Goal: Task Accomplishment & Management: Use online tool/utility

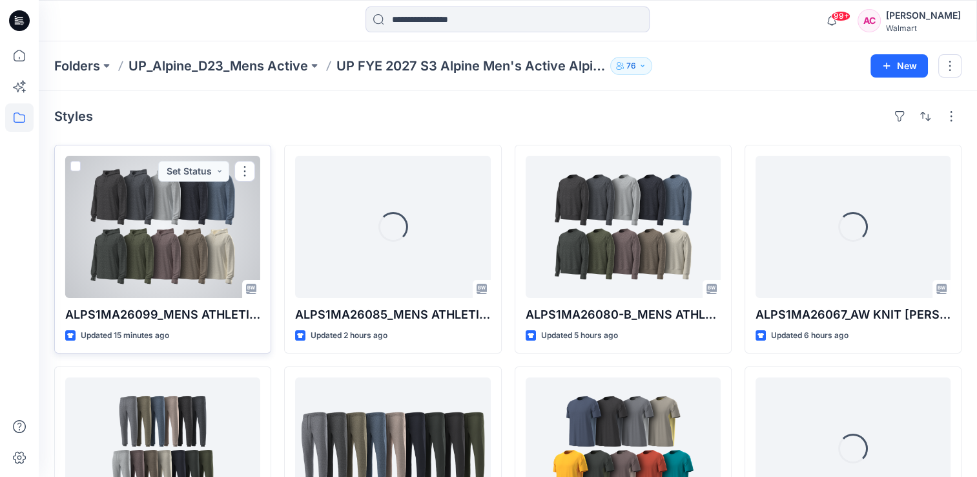
click at [170, 259] on div at bounding box center [162, 227] width 195 height 142
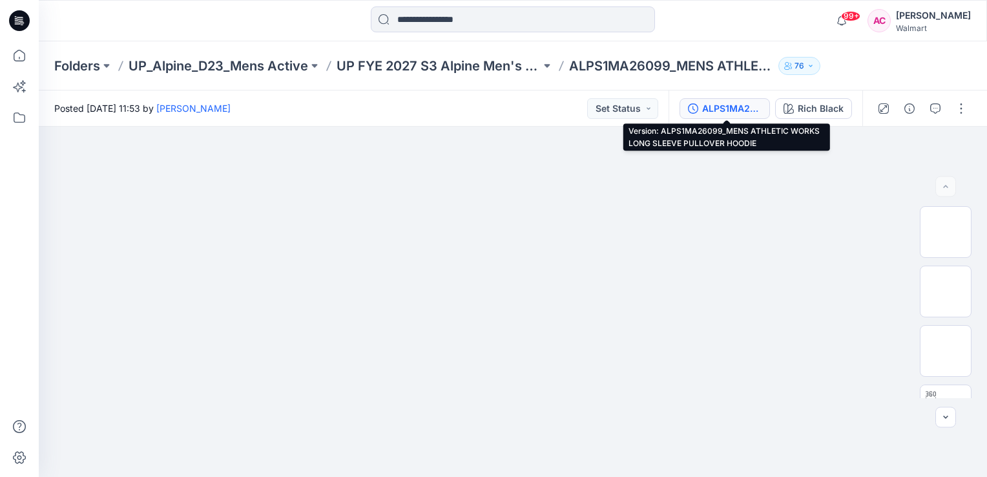
click at [729, 110] on div "ALPS1MA26099_MENS ATHLETIC WORKS LONG SLEEVE PULLOVER HOODIE" at bounding box center [731, 108] width 59 height 14
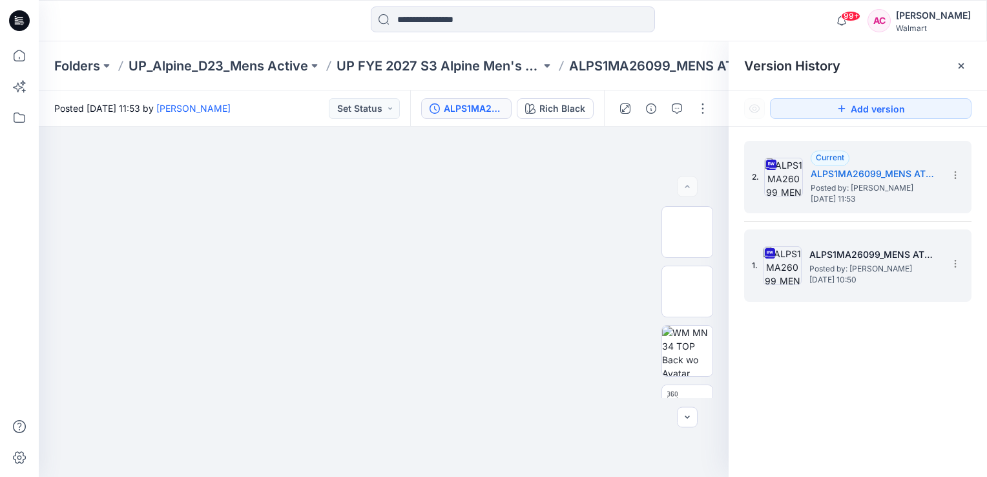
click at [851, 278] on span "Friday, October 03, 2025 10:50" at bounding box center [873, 279] width 129 height 9
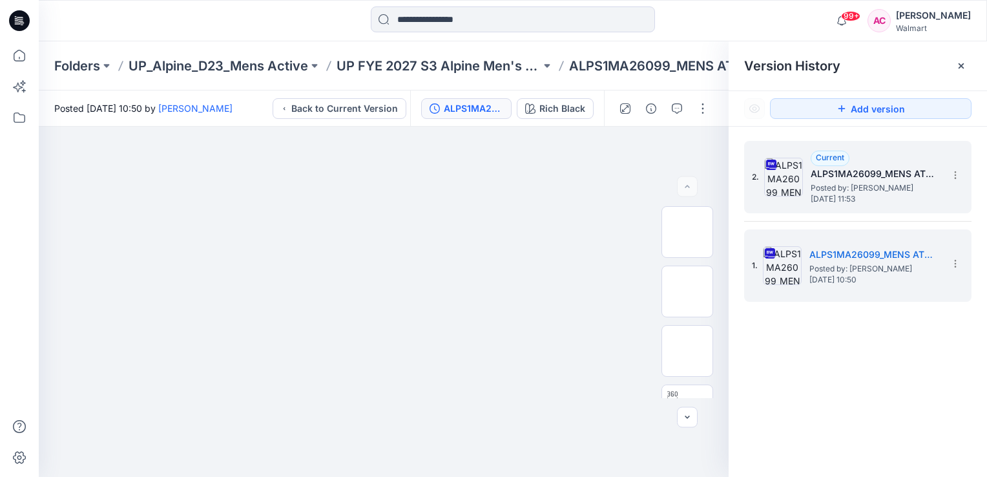
click at [878, 194] on span "Friday, October 03, 2025 11:53" at bounding box center [875, 198] width 129 height 9
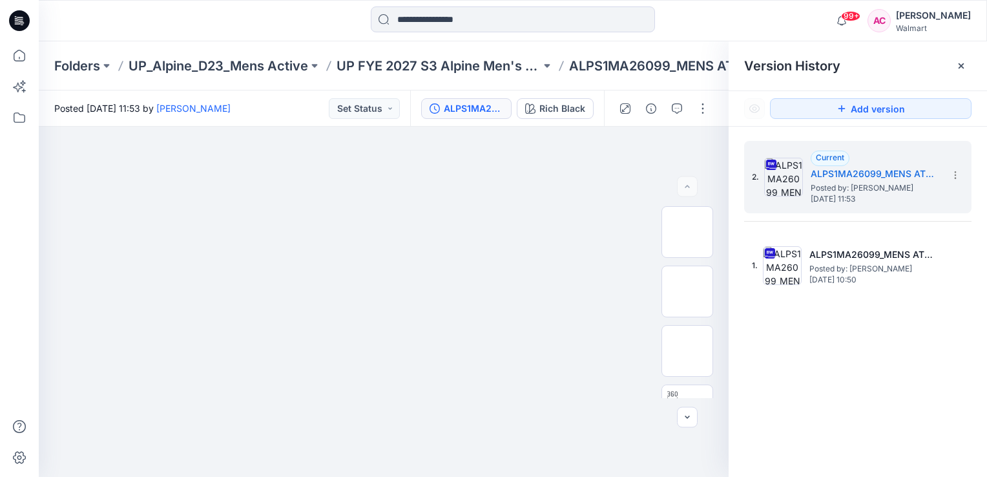
click at [758, 397] on div "2. Current ALPS1MA26099_MENS ATHLETIC WORKS LONG SLEEVE PULLOVER HOODIE Posted …" at bounding box center [858, 311] width 258 height 369
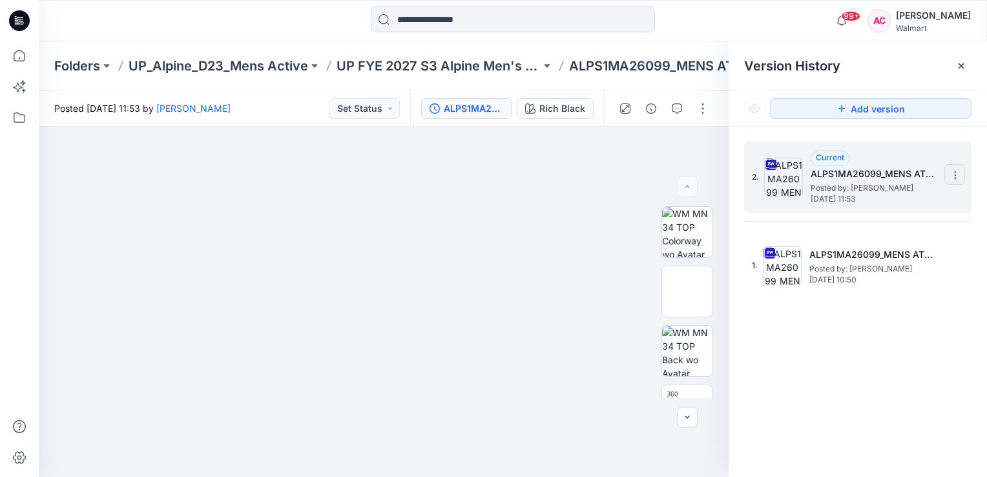
click at [955, 175] on icon at bounding box center [955, 175] width 1 height 1
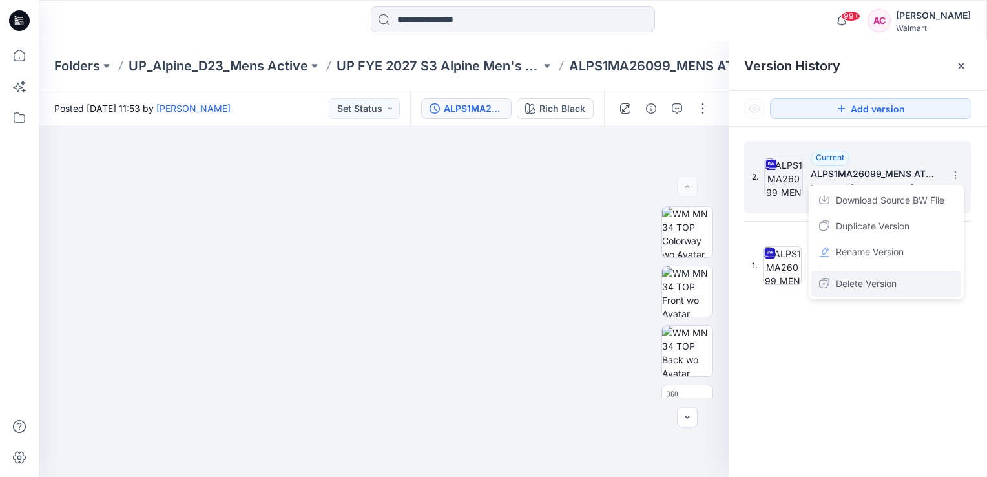
click at [871, 285] on span "Delete Version" at bounding box center [866, 284] width 61 height 16
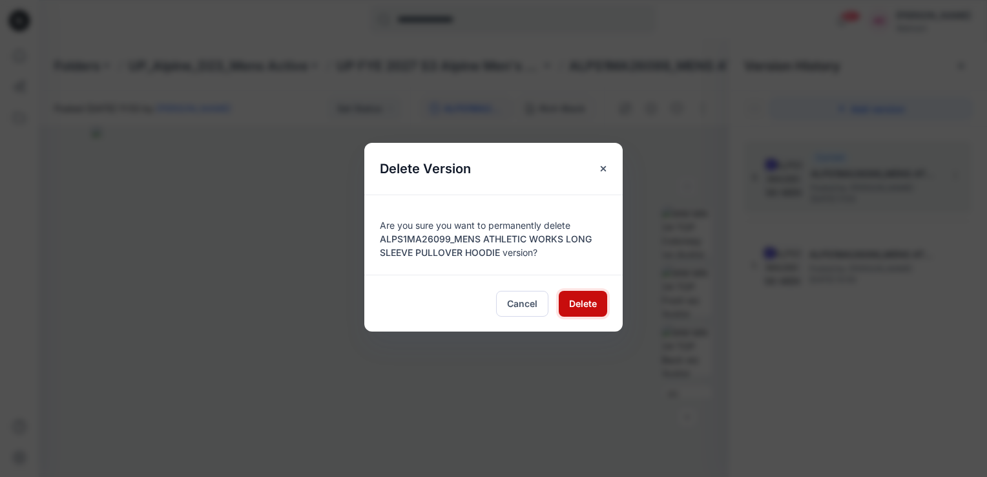
click at [592, 302] on span "Delete" at bounding box center [583, 303] width 28 height 14
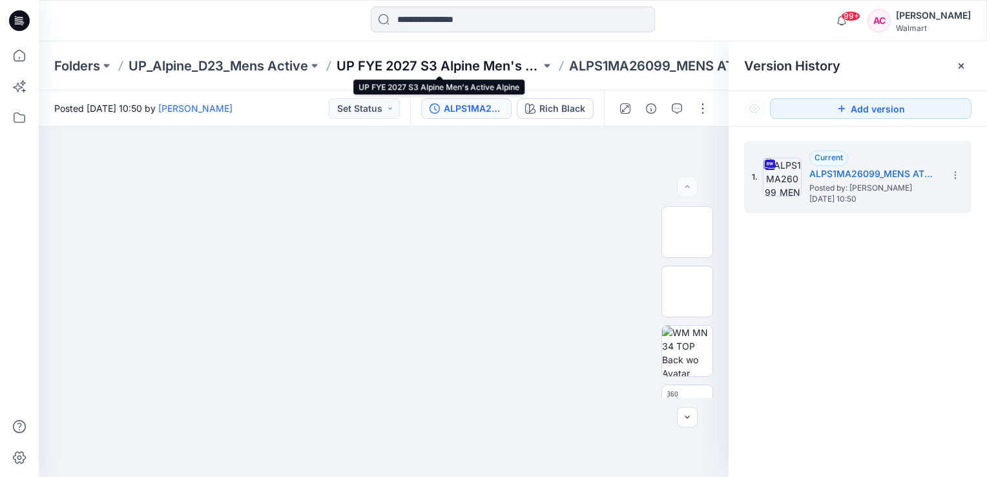
click at [406, 63] on p "UP FYE 2027 S3 Alpine Men's Active Alpine" at bounding box center [439, 66] width 204 height 18
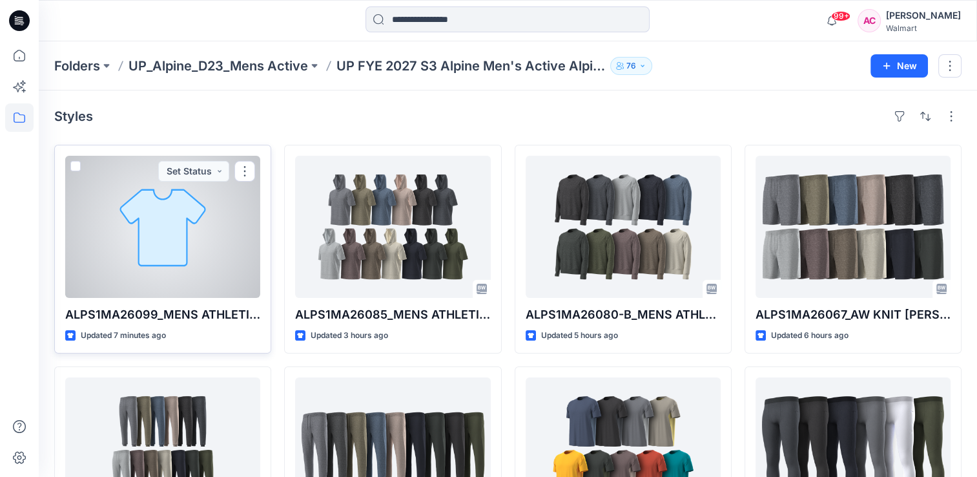
click at [172, 247] on div at bounding box center [162, 227] width 195 height 142
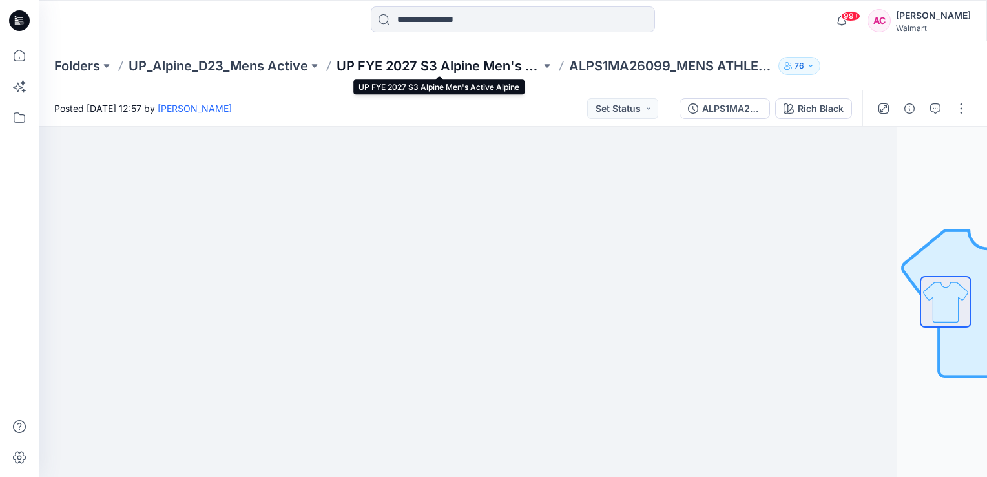
click at [433, 67] on p "UP FYE 2027 S3 Alpine Men's Active Alpine" at bounding box center [439, 66] width 204 height 18
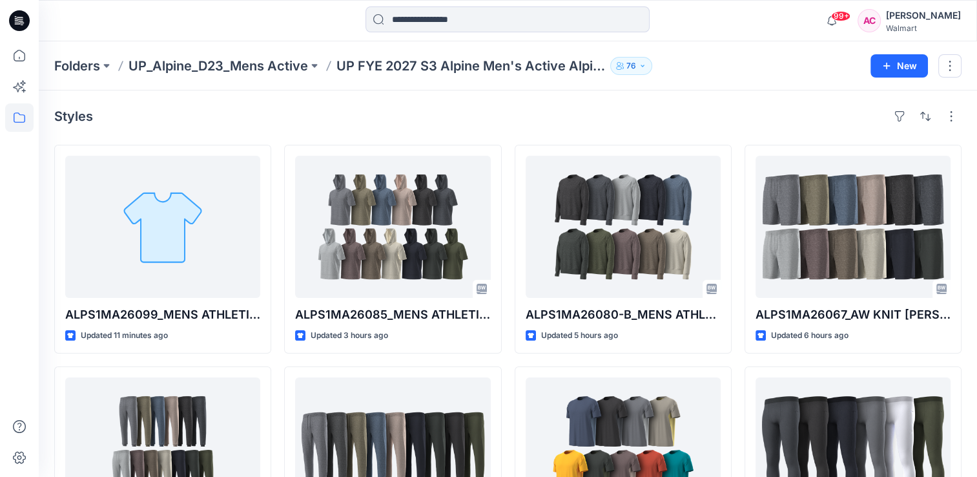
click at [331, 116] on div "Styles" at bounding box center [508, 116] width 908 height 21
drag, startPoint x: 250, startPoint y: 116, endPoint x: 209, endPoint y: 115, distance: 40.7
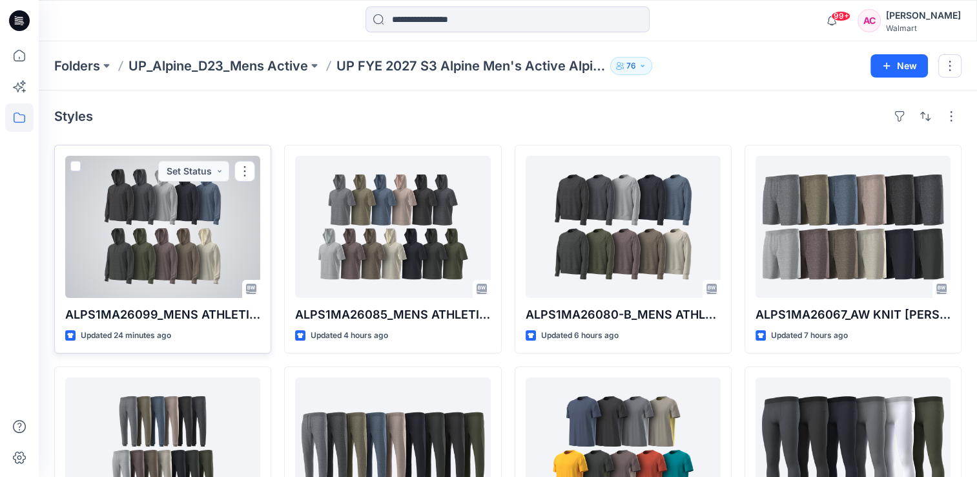
click at [168, 252] on div at bounding box center [162, 227] width 195 height 142
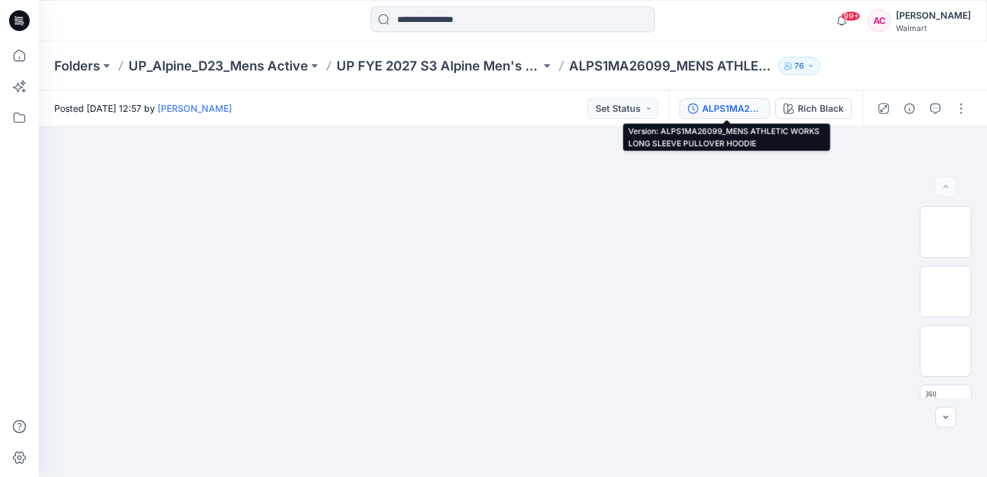
click at [726, 110] on div "ALPS1MA26099_MENS ATHLETIC WORKS LONG SLEEVE PULLOVER HOODIE" at bounding box center [731, 108] width 59 height 14
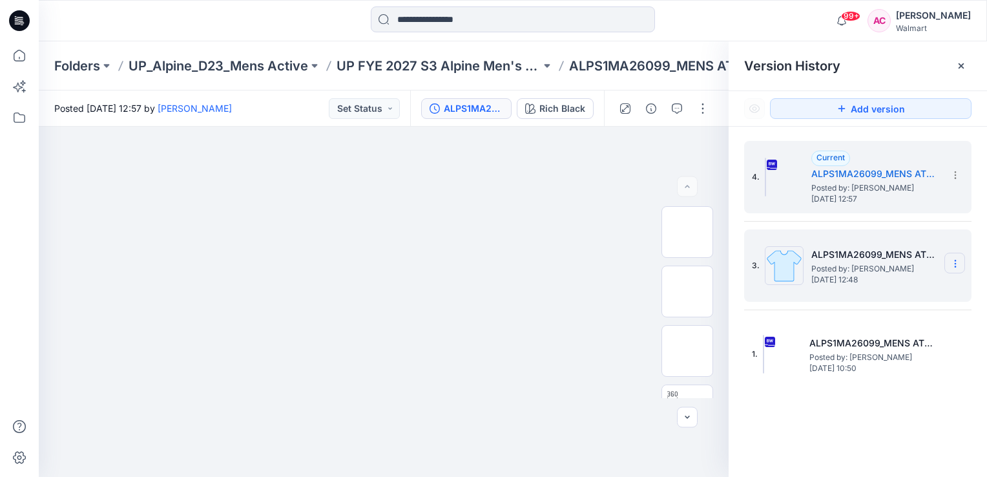
click at [957, 262] on icon at bounding box center [955, 263] width 10 height 10
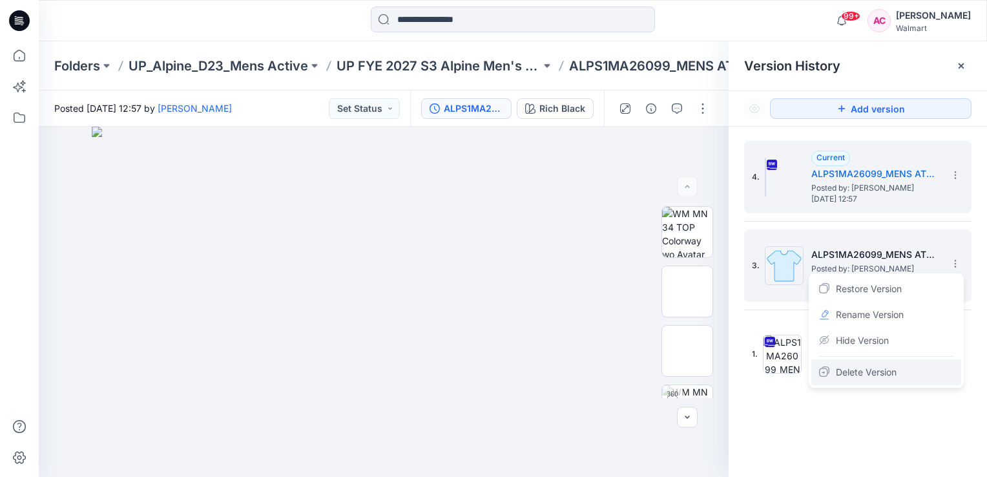
click at [873, 371] on span "Delete Version" at bounding box center [866, 372] width 61 height 16
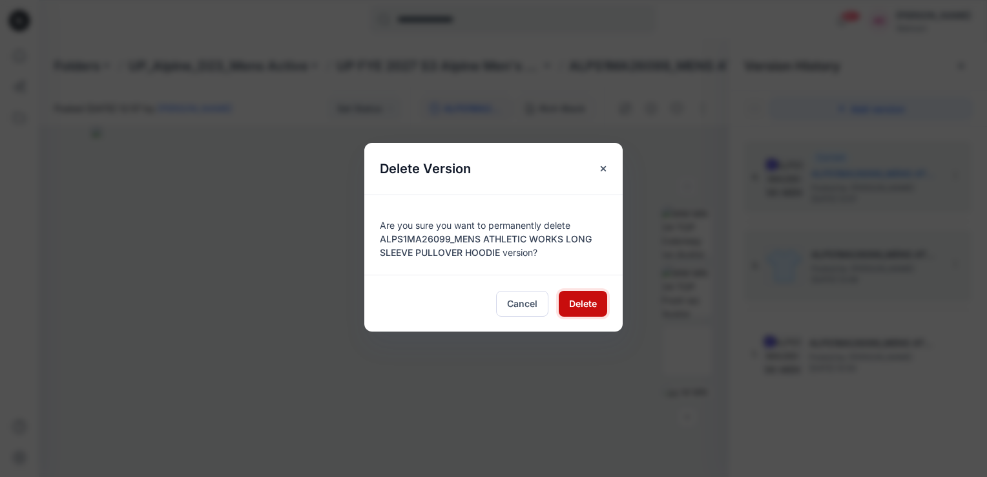
click at [576, 302] on span "Delete" at bounding box center [583, 303] width 28 height 14
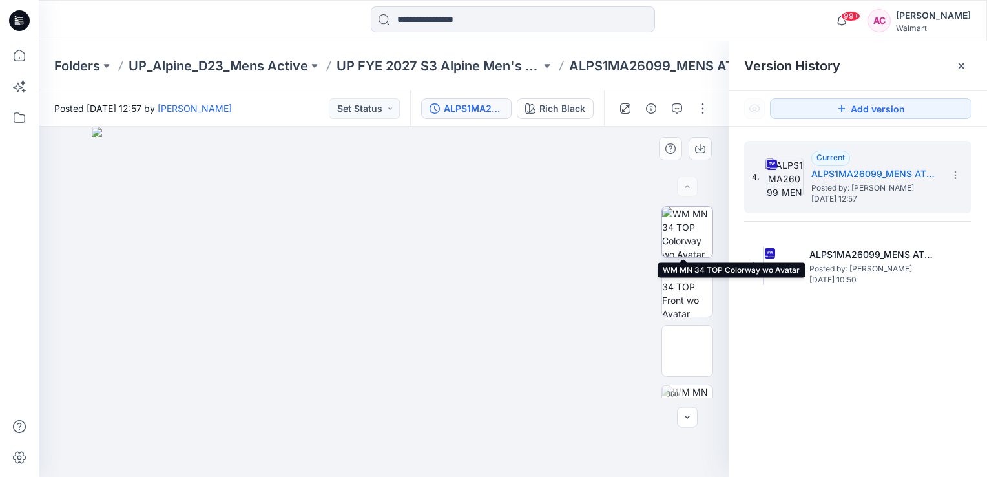
click at [685, 226] on img at bounding box center [687, 232] width 50 height 50
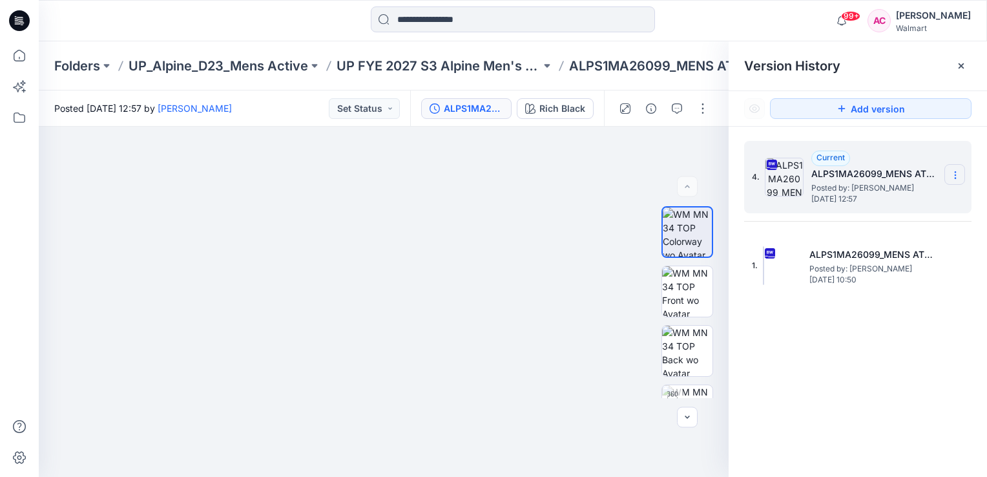
click at [955, 175] on icon at bounding box center [955, 175] width 1 height 1
click at [874, 365] on div "4. Current ALPS1MA26099_MENS ATHLETIC WORKS LONG SLEEVE PULLOVER HOODIE Posted …" at bounding box center [858, 311] width 258 height 369
click at [653, 110] on icon "button" at bounding box center [651, 108] width 10 height 10
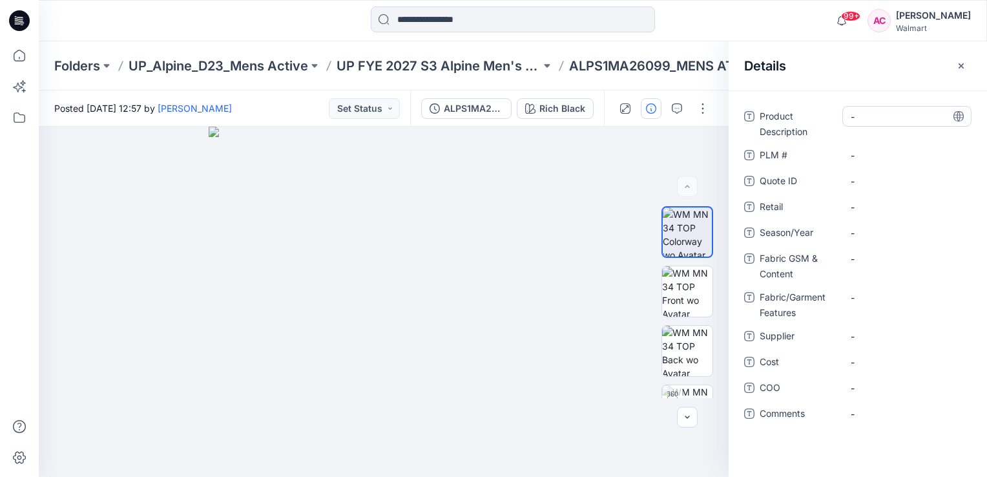
click at [877, 120] on Description "-" at bounding box center [907, 117] width 112 height 14
click at [878, 119] on Description "-" at bounding box center [907, 117] width 112 height 14
type textarea "**********"
click at [868, 235] on span "-" at bounding box center [907, 233] width 112 height 14
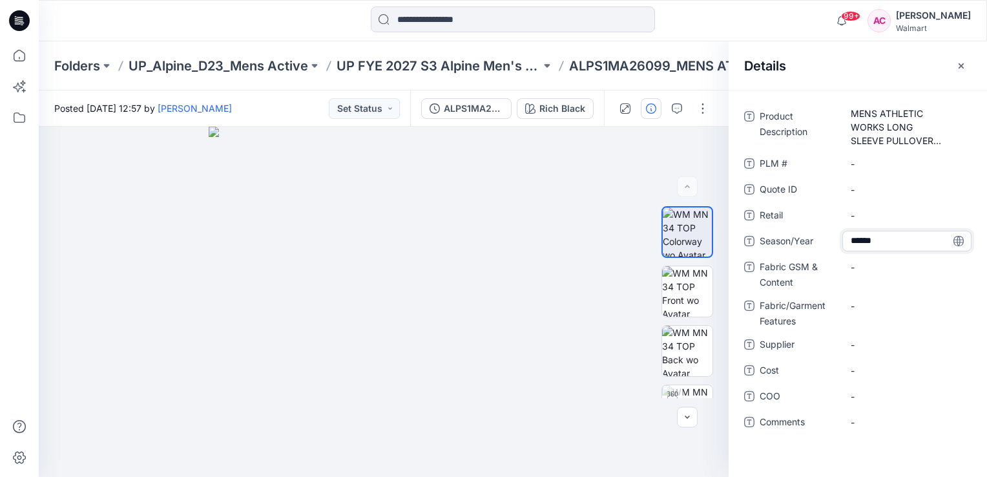
type textarea "*******"
click at [879, 266] on Content "-" at bounding box center [907, 267] width 112 height 14
click at [862, 273] on Content "-" at bounding box center [907, 267] width 112 height 14
type textarea "**********"
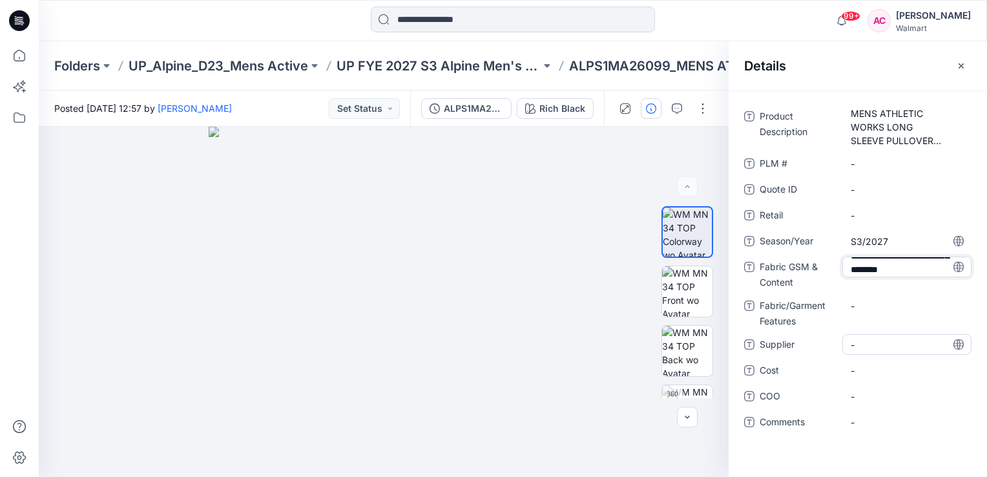
click at [864, 345] on span "-" at bounding box center [907, 345] width 112 height 14
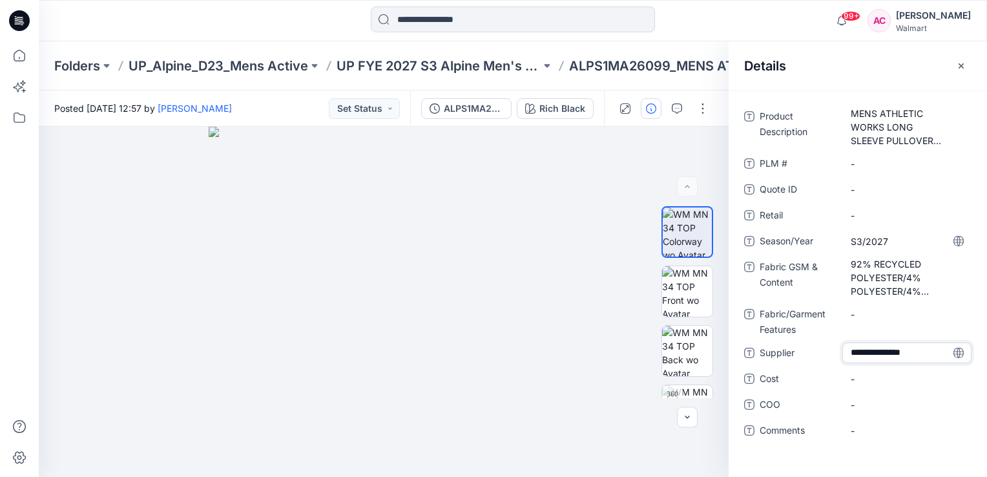
type textarea "**********"
click at [771, 451] on div "**********" at bounding box center [857, 281] width 227 height 350
click at [960, 67] on icon "button" at bounding box center [961, 66] width 10 height 10
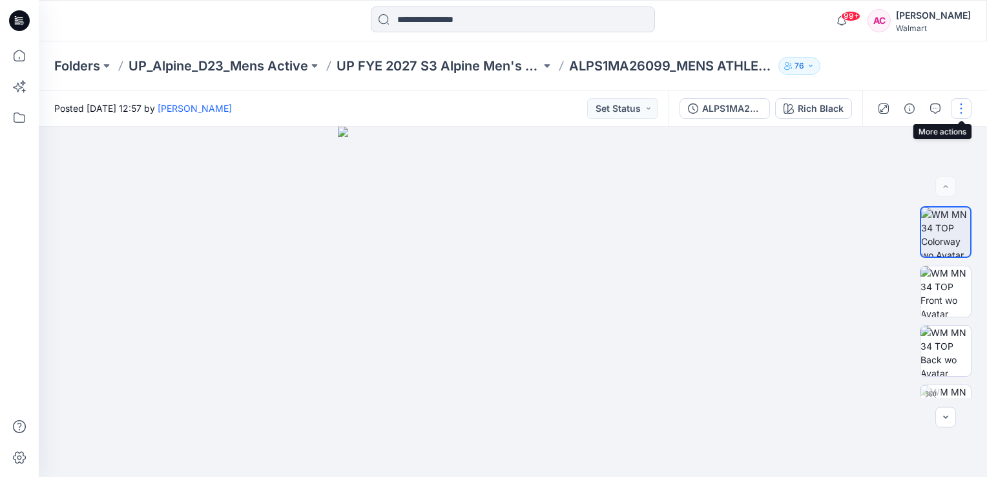
click at [962, 103] on button "button" at bounding box center [961, 108] width 21 height 21
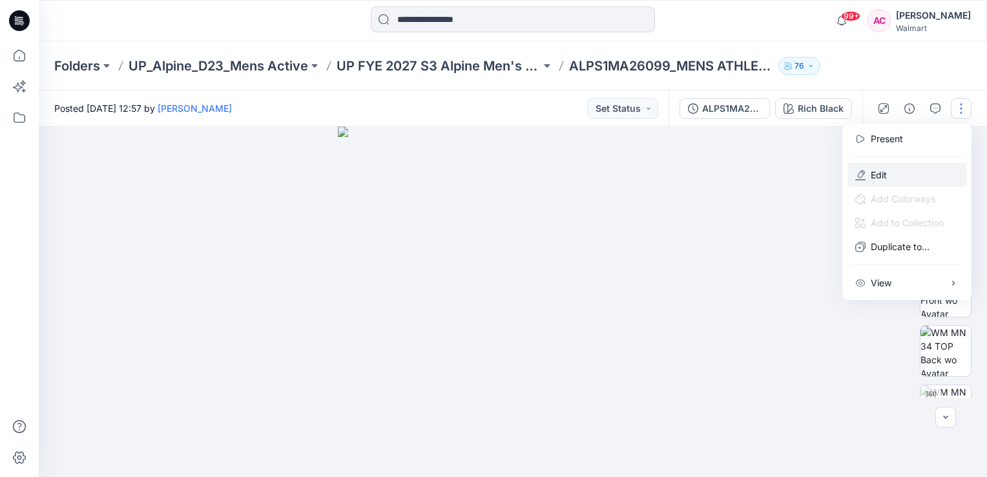
click at [881, 174] on p "Edit" at bounding box center [879, 175] width 16 height 14
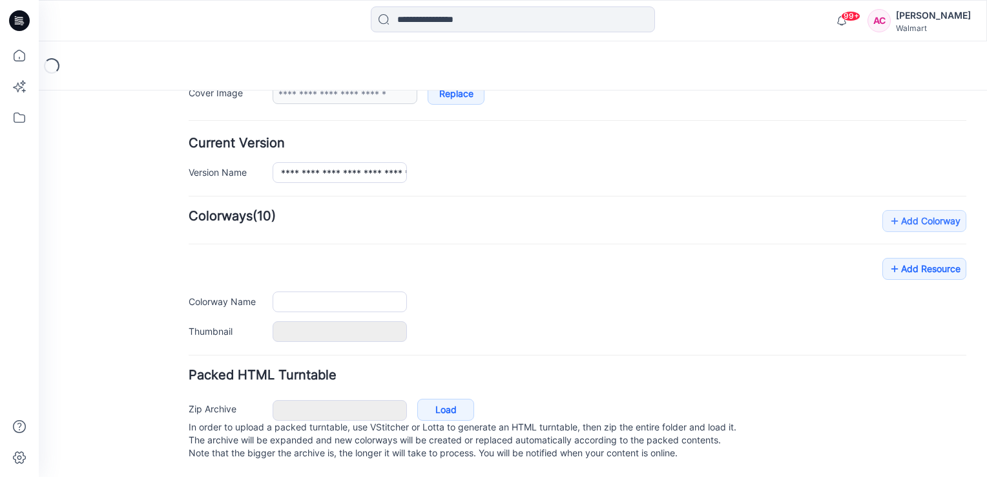
type input "**********"
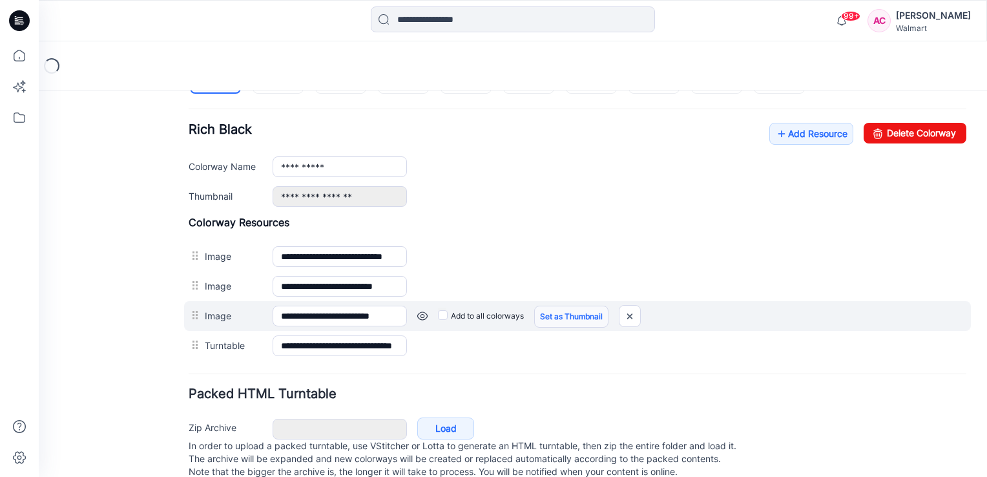
scroll to position [513, 0]
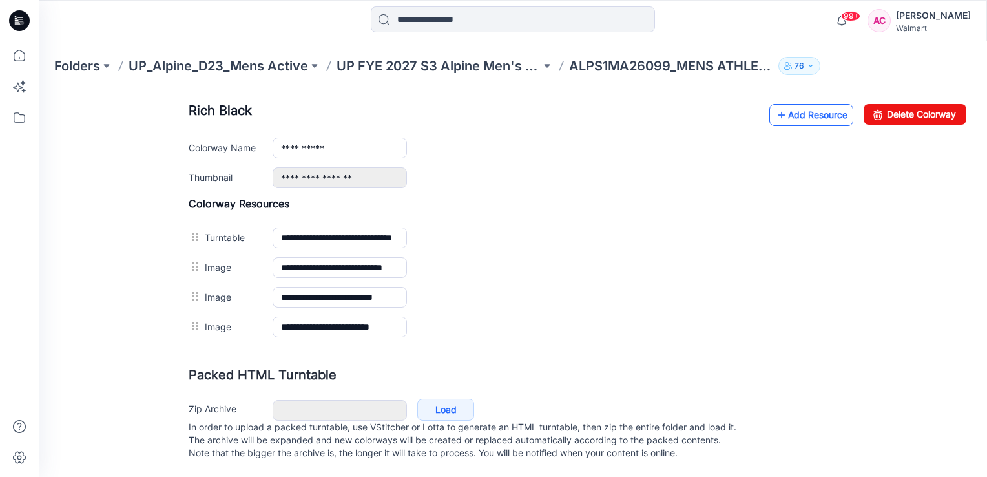
click at [811, 105] on link "Add Resource" at bounding box center [811, 115] width 84 height 22
click at [791, 107] on link "Add Resource" at bounding box center [811, 115] width 84 height 22
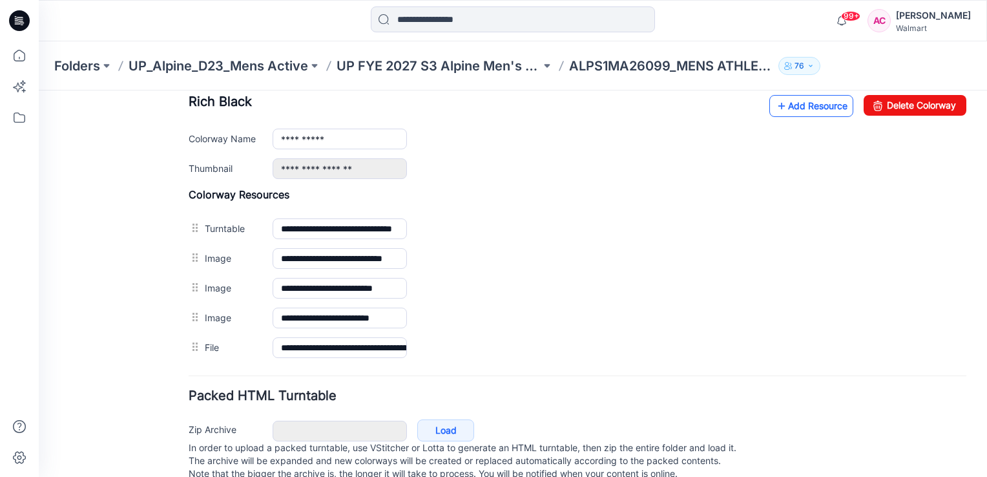
click at [800, 102] on link "Add Resource" at bounding box center [811, 106] width 84 height 22
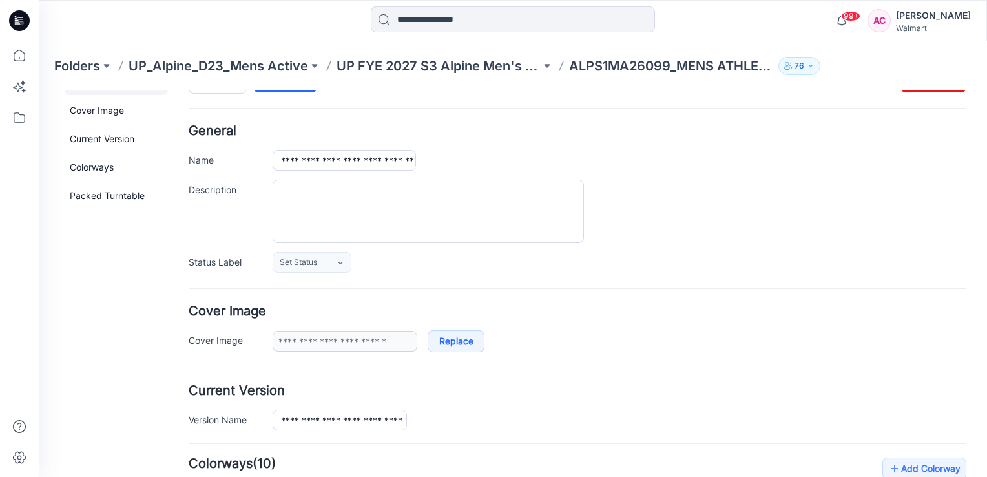
scroll to position [0, 0]
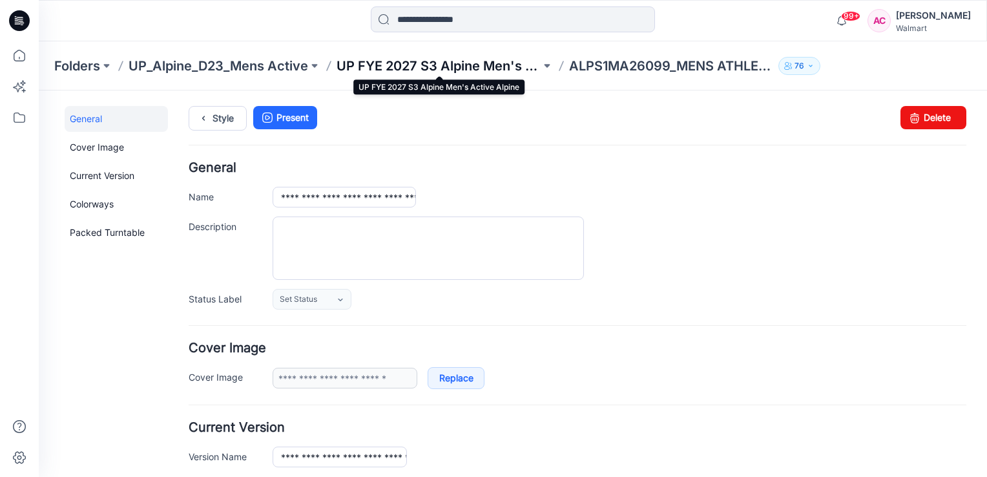
click at [437, 63] on p "UP FYE 2027 S3 Alpine Men's Active Alpine" at bounding box center [439, 66] width 204 height 18
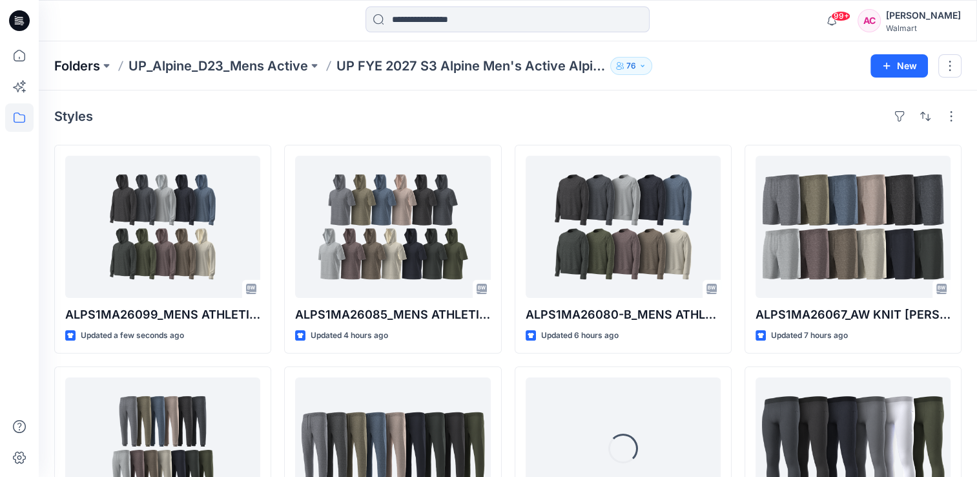
click at [83, 64] on p "Folders" at bounding box center [77, 66] width 46 height 18
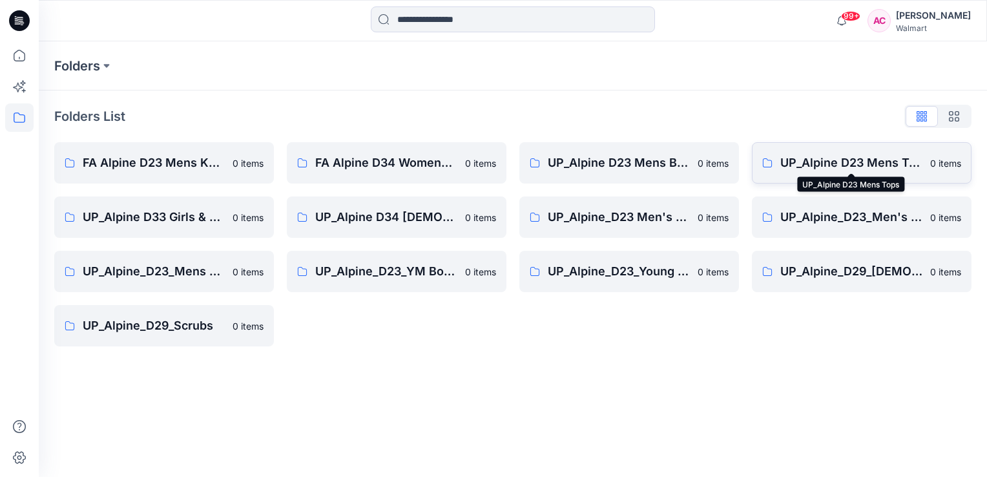
click at [860, 164] on p "UP_Alpine D23 Mens Tops" at bounding box center [851, 163] width 142 height 18
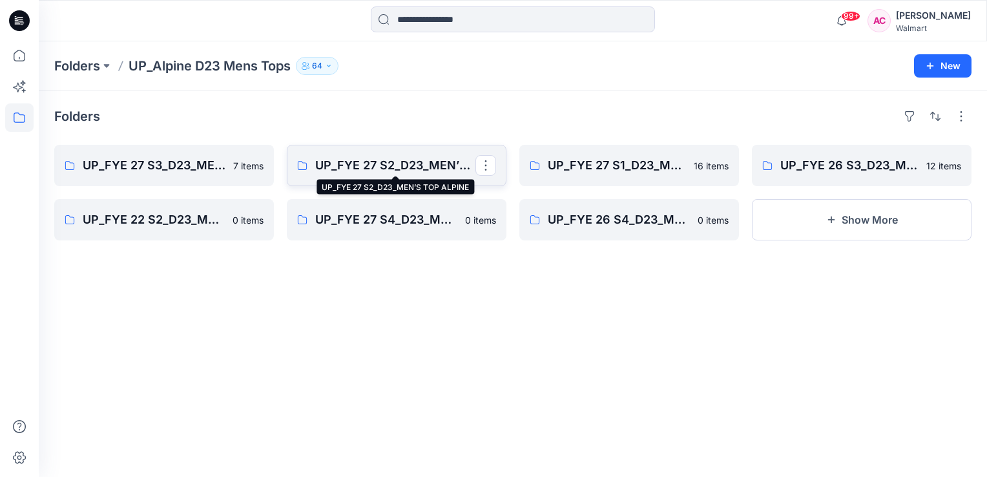
click at [388, 164] on p "UP_FYE 27 S2_D23_MEN’S TOP ALPINE" at bounding box center [395, 165] width 160 height 18
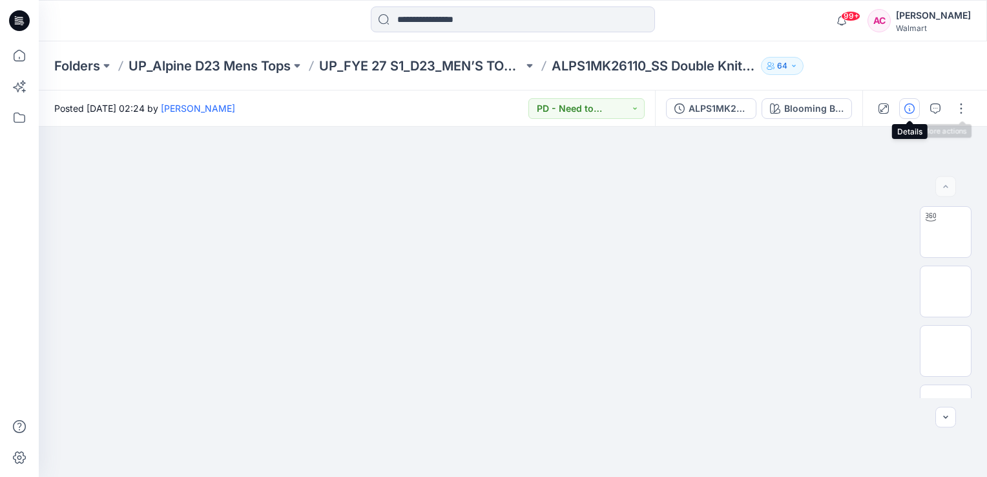
click at [907, 105] on icon "button" at bounding box center [909, 108] width 10 height 10
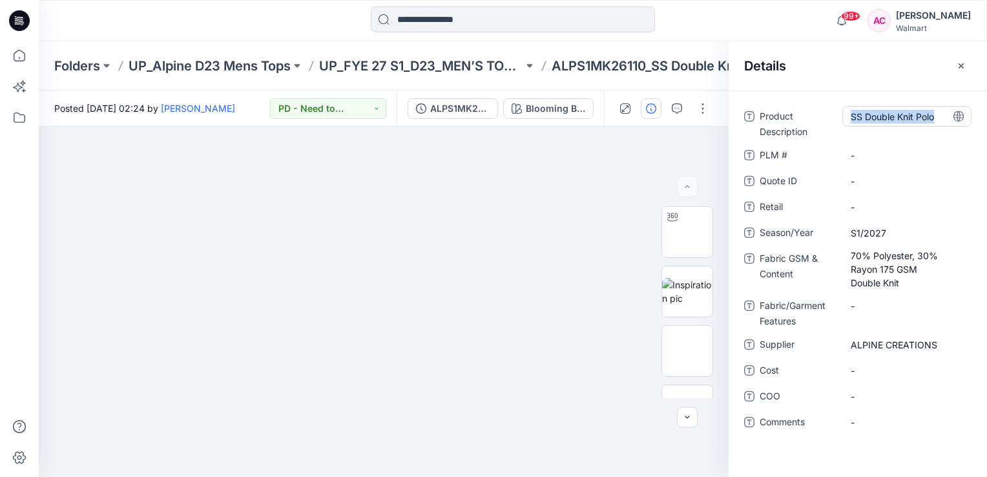
drag, startPoint x: 851, startPoint y: 120, endPoint x: 951, endPoint y: 120, distance: 99.5
click at [951, 120] on Description "SS Double Knit Polo" at bounding box center [907, 117] width 112 height 14
drag, startPoint x: 849, startPoint y: 120, endPoint x: 943, endPoint y: 126, distance: 93.8
click at [943, 126] on div "SS Double Knit Polo" at bounding box center [906, 116] width 129 height 21
drag, startPoint x: 852, startPoint y: 114, endPoint x: 943, endPoint y: 124, distance: 91.7
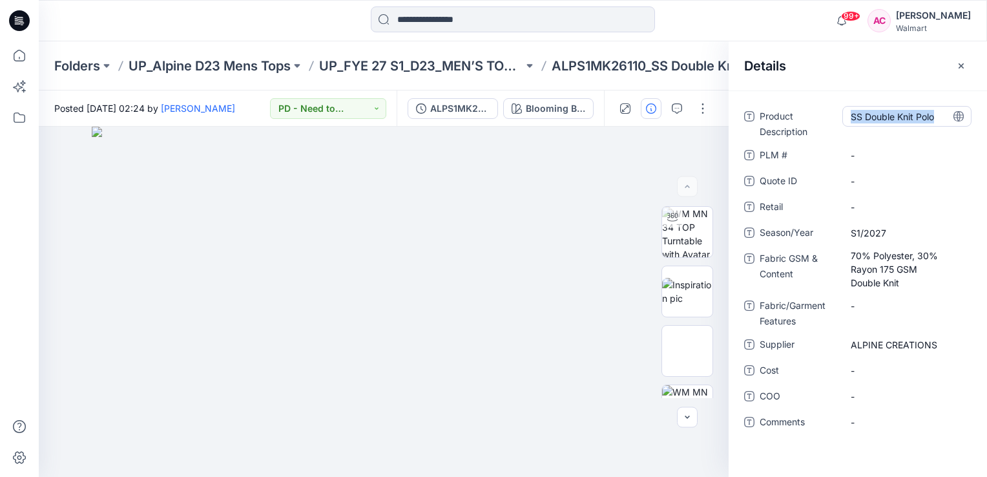
click at [943, 124] on div "SS Double Knit Polo" at bounding box center [906, 116] width 129 height 21
drag, startPoint x: 851, startPoint y: 255, endPoint x: 913, endPoint y: 288, distance: 70.8
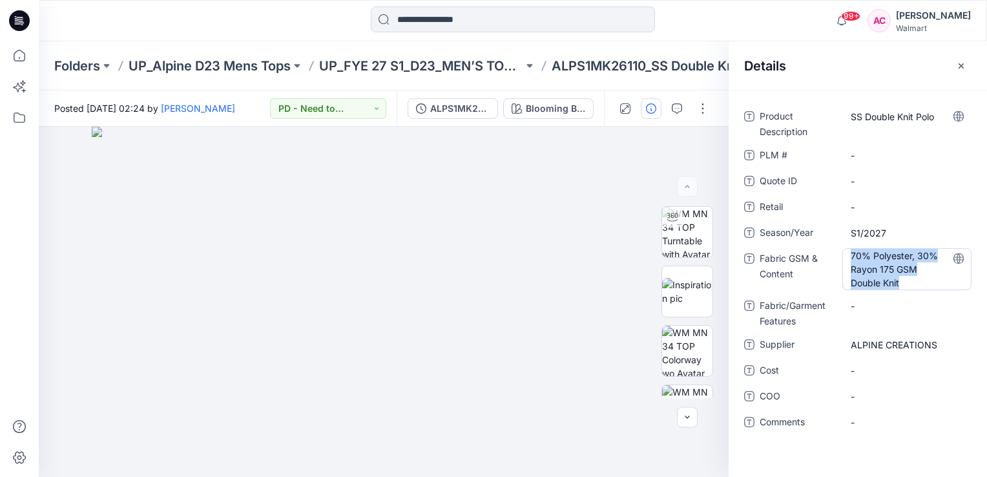
click at [913, 288] on Content "70% Polyester, 30% Rayon 175 GSM Double Knit" at bounding box center [907, 269] width 112 height 41
drag, startPoint x: 912, startPoint y: 283, endPoint x: 831, endPoint y: 240, distance: 92.2
click at [831, 240] on div "**********" at bounding box center [857, 276] width 227 height 340
click at [698, 112] on button "button" at bounding box center [702, 108] width 21 height 21
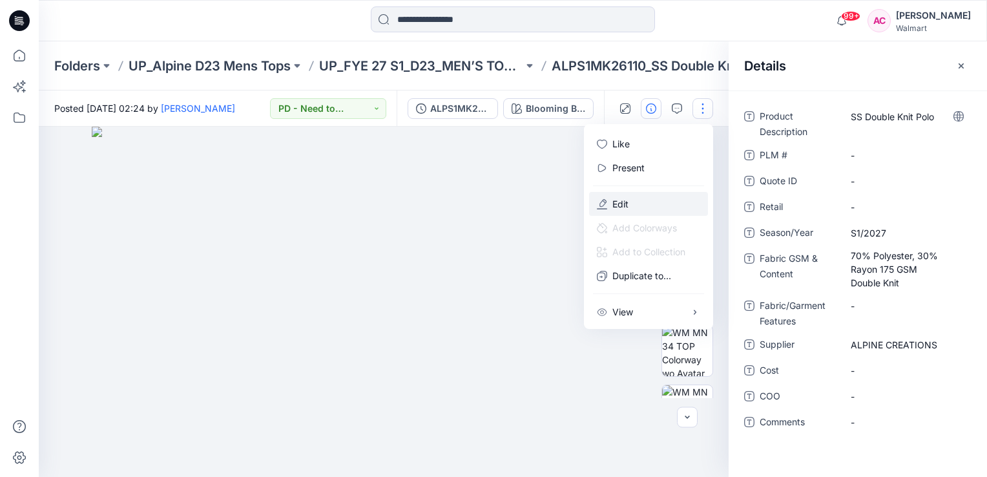
click at [618, 201] on p "Edit" at bounding box center [620, 204] width 16 height 14
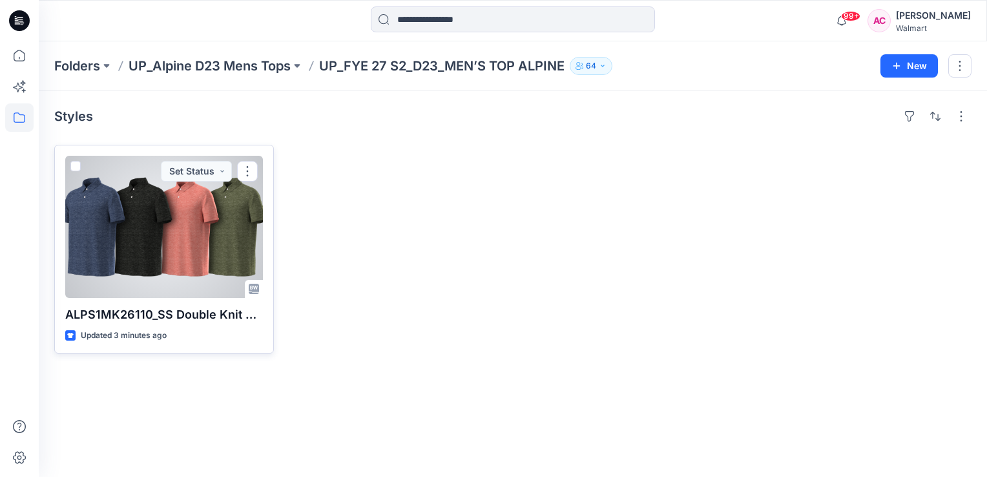
click at [185, 239] on div at bounding box center [164, 227] width 198 height 142
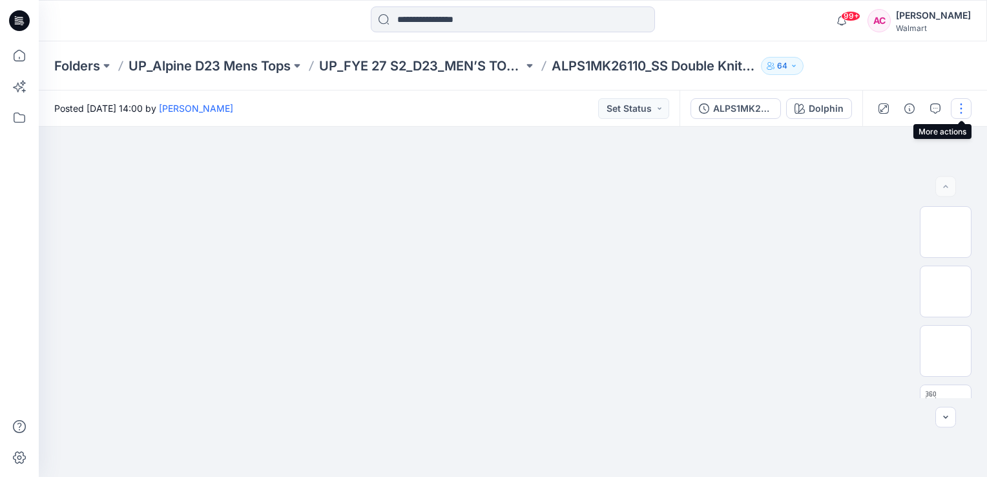
click at [964, 107] on button "button" at bounding box center [961, 108] width 21 height 21
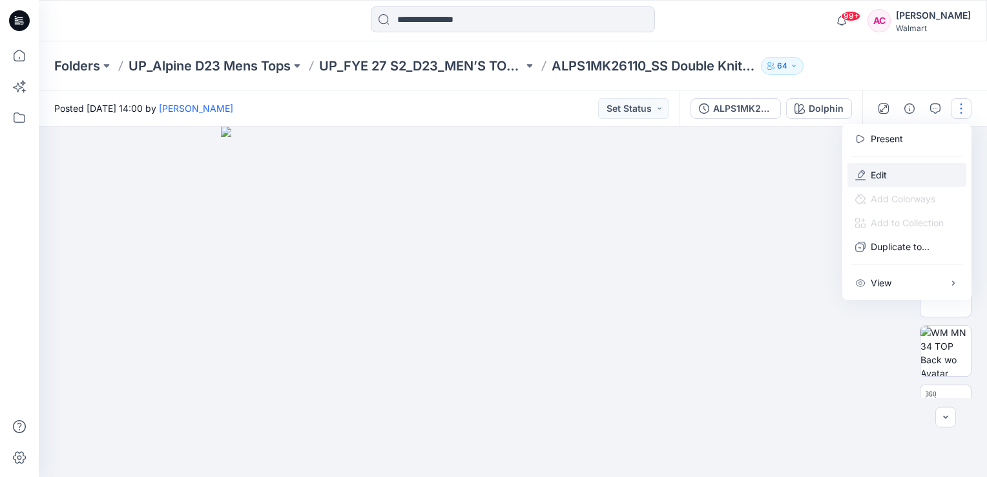
click at [884, 172] on p "Edit" at bounding box center [879, 175] width 16 height 14
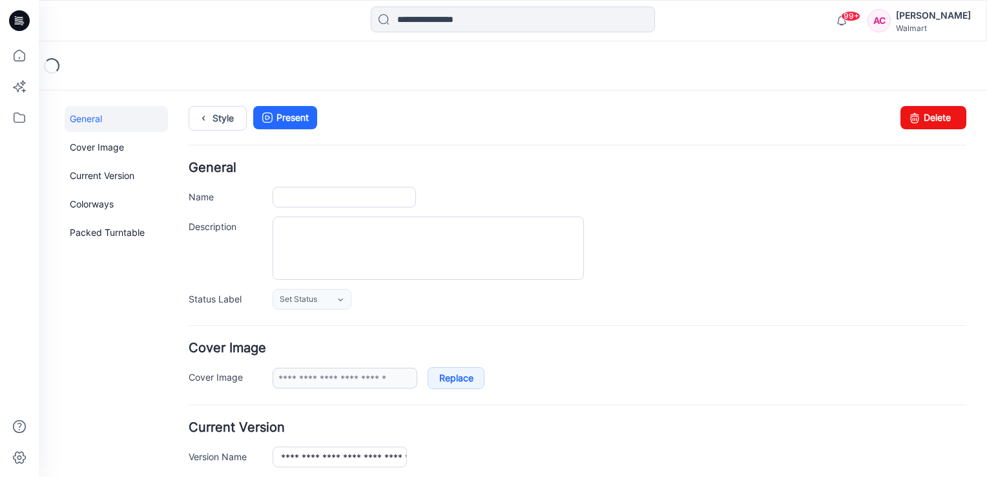
type input "**********"
type input "*******"
type input "**********"
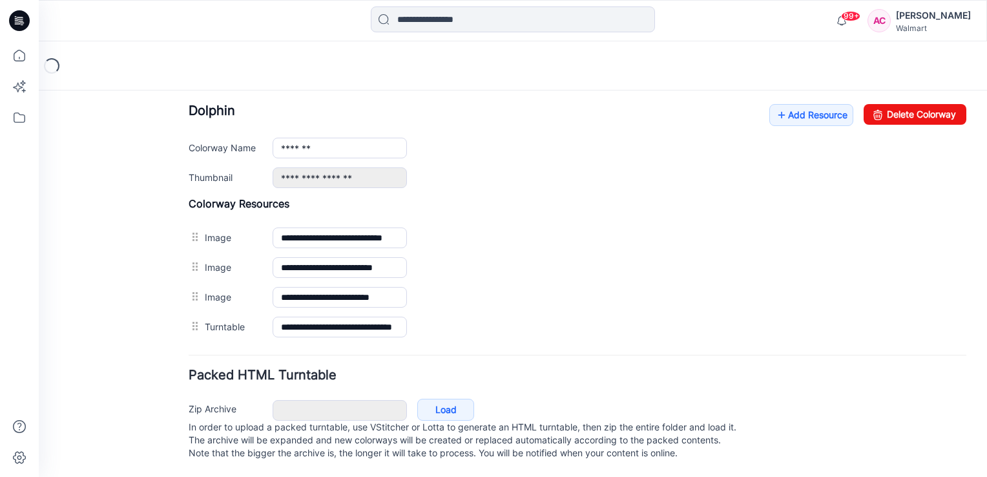
scroll to position [513, 0]
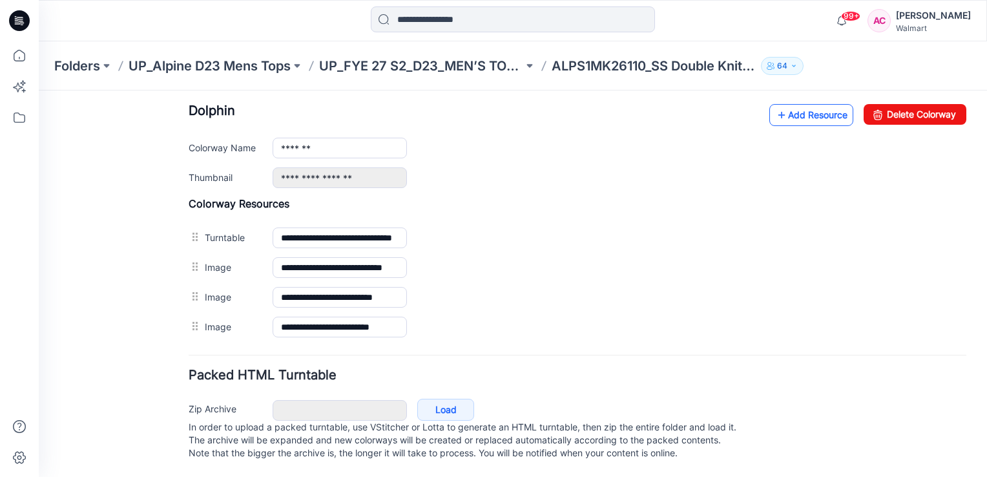
click at [798, 104] on link "Add Resource" at bounding box center [811, 115] width 84 height 22
click at [795, 104] on link "Add Resource" at bounding box center [811, 115] width 84 height 22
click at [816, 105] on link "Add Resource" at bounding box center [811, 115] width 84 height 22
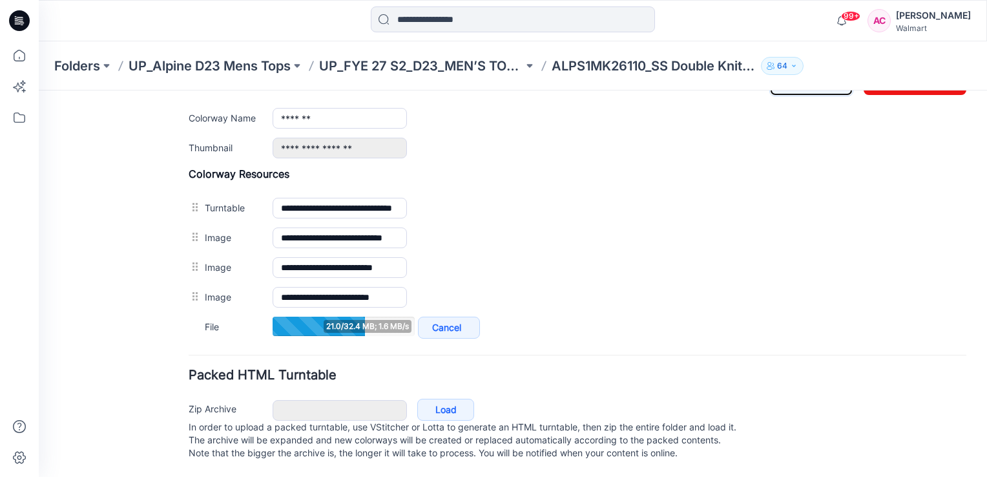
scroll to position [543, 0]
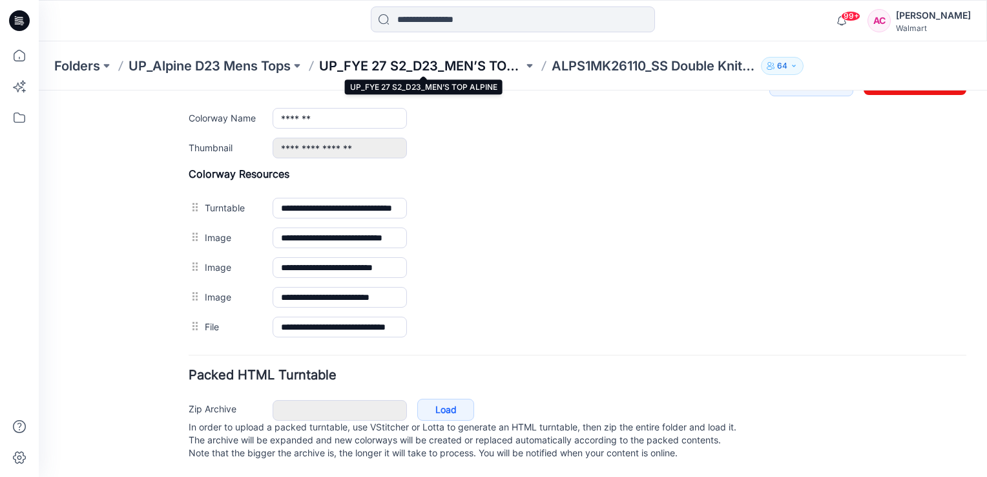
click at [435, 59] on p "UP_FYE 27 S2_D23_MEN’S TOP ALPINE" at bounding box center [421, 66] width 204 height 18
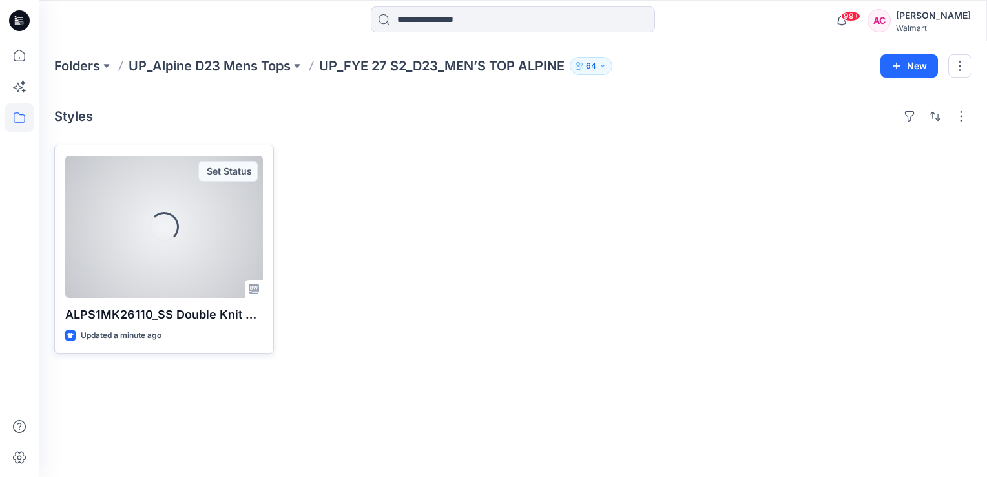
click at [160, 243] on div "Loading..." at bounding box center [164, 227] width 198 height 142
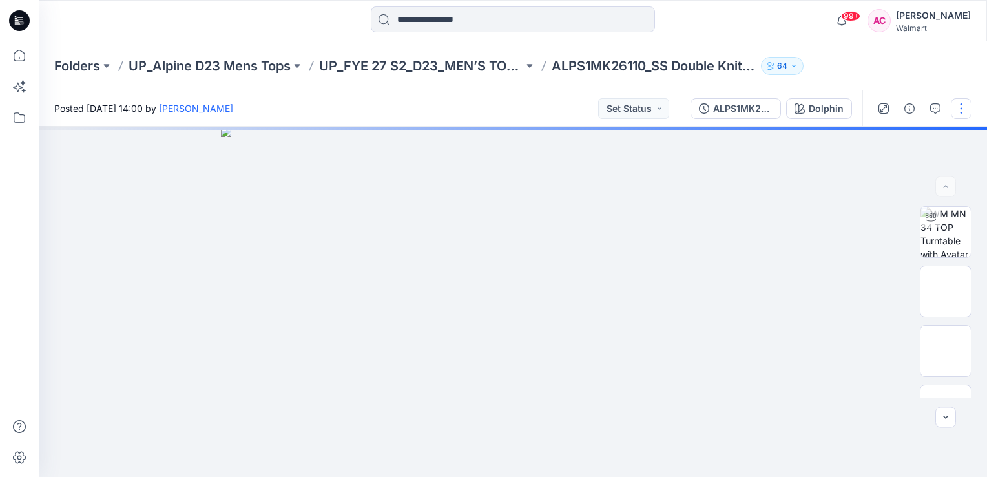
click at [959, 107] on button "button" at bounding box center [961, 108] width 21 height 21
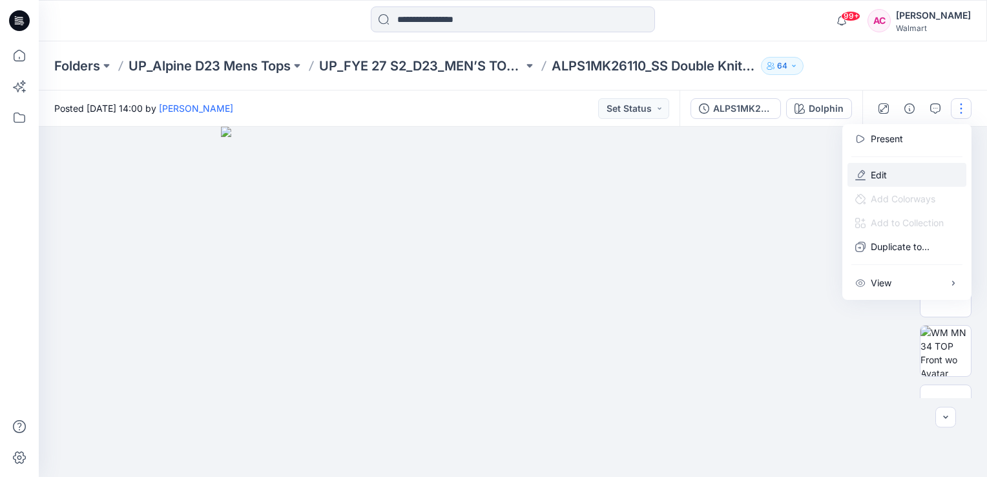
drag, startPoint x: 877, startPoint y: 170, endPoint x: 868, endPoint y: 175, distance: 11.0
click at [877, 170] on p "Edit" at bounding box center [879, 175] width 16 height 14
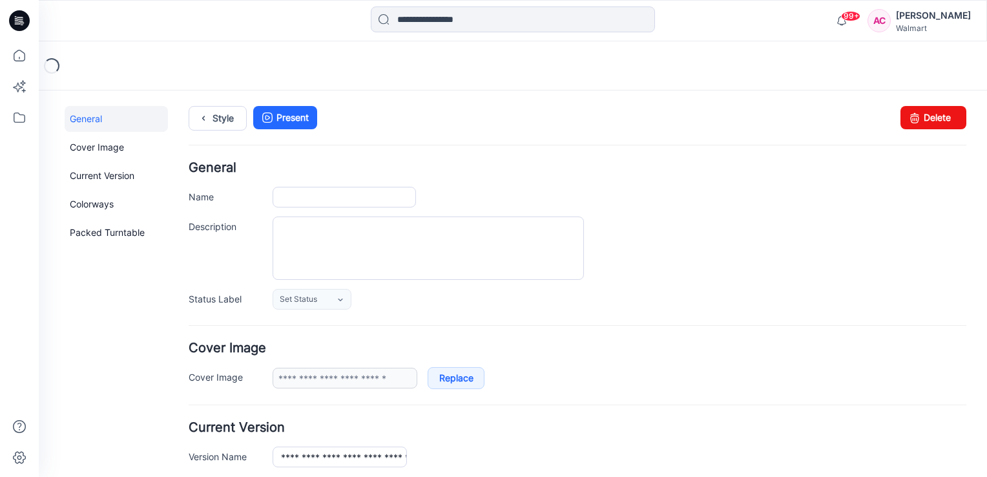
type input "**********"
type input "*******"
type input "**********"
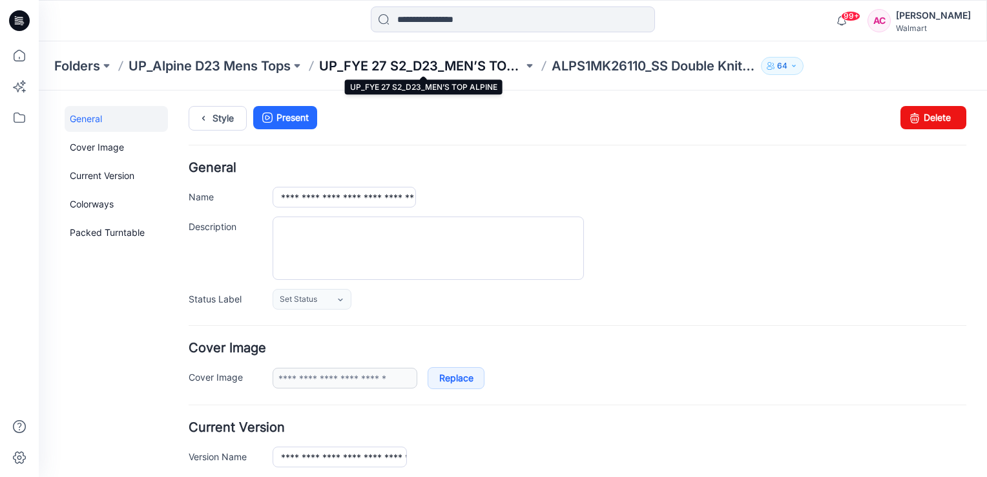
click at [385, 67] on p "UP_FYE 27 S2_D23_MEN’S TOP ALPINE" at bounding box center [421, 66] width 204 height 18
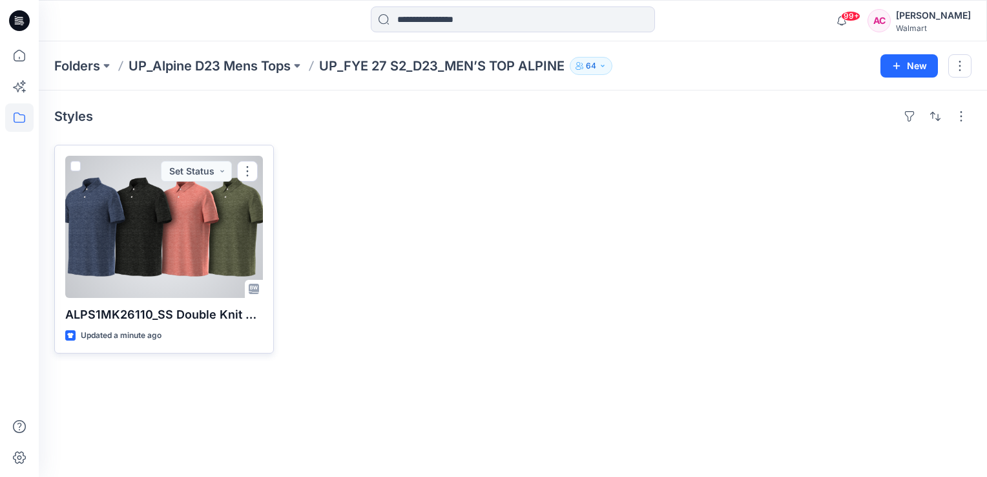
click at [144, 228] on div at bounding box center [164, 227] width 198 height 142
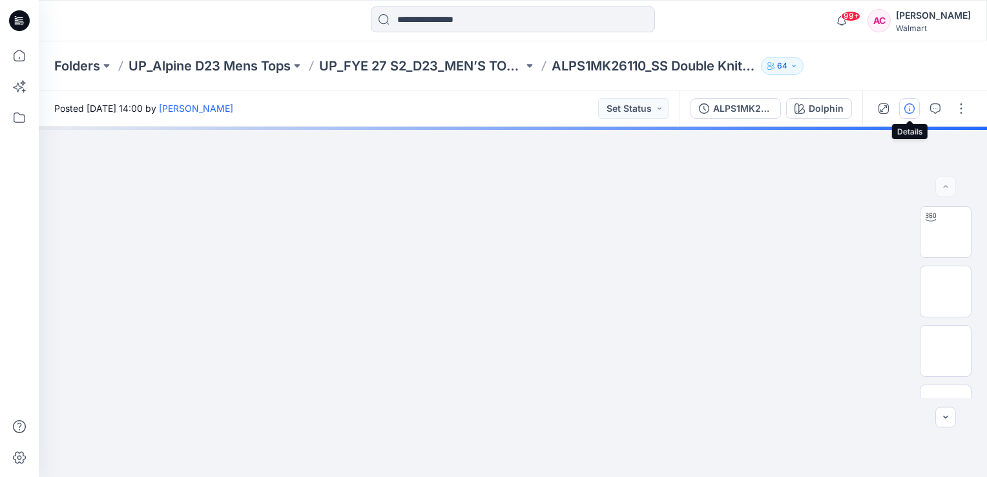
click at [912, 107] on icon "button" at bounding box center [909, 108] width 10 height 10
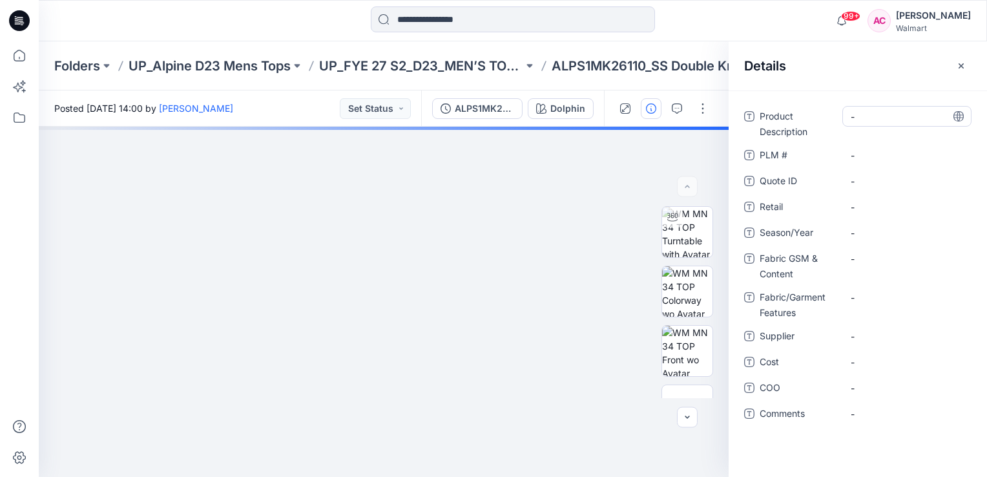
click at [872, 120] on Description "-" at bounding box center [907, 117] width 112 height 14
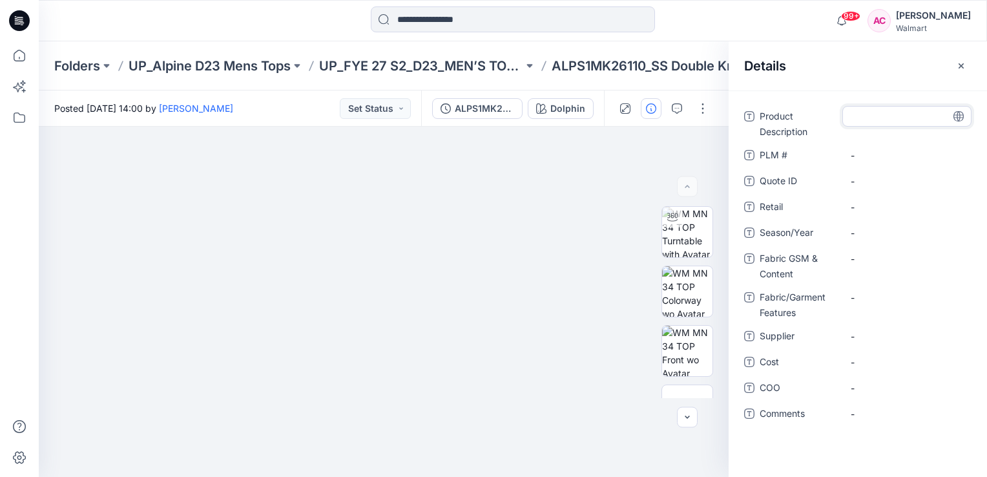
click at [873, 117] on textarea at bounding box center [906, 116] width 129 height 21
click at [867, 115] on Description "-" at bounding box center [907, 117] width 112 height 14
click at [853, 118] on textarea at bounding box center [906, 116] width 129 height 21
type textarea "**********"
click at [866, 237] on span "-" at bounding box center [907, 233] width 112 height 14
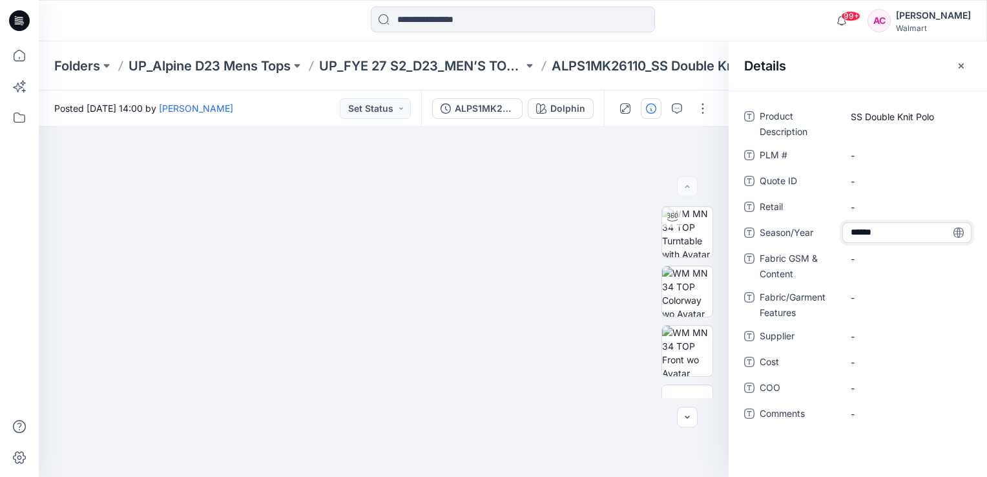
type textarea "*******"
click at [871, 262] on Content "-" at bounding box center [907, 259] width 112 height 14
click at [871, 257] on Content "-" at bounding box center [907, 259] width 112 height 14
type textarea "**********"
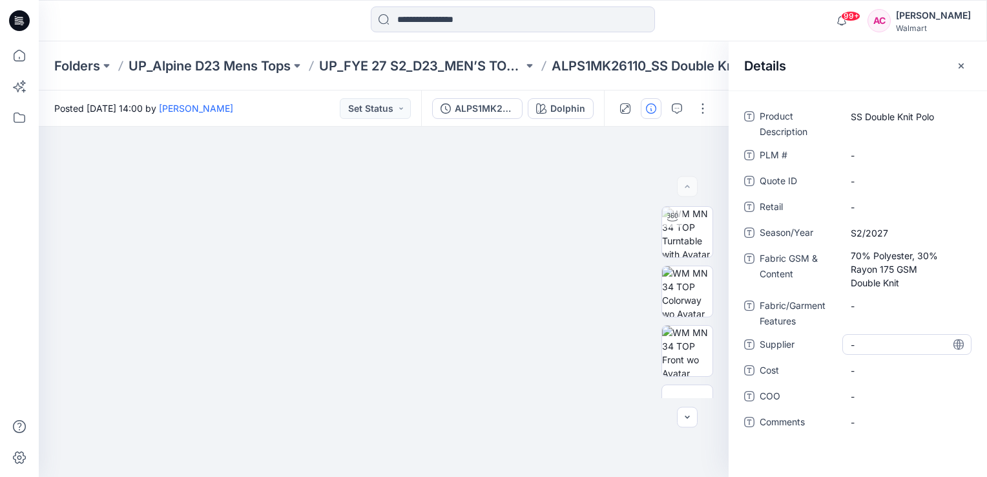
click at [869, 338] on span "-" at bounding box center [907, 345] width 112 height 14
type textarea "**********"
click at [734, 448] on div "Product Description SS Double Knit Polo PLM # - Quote ID - Retail - Season/Year…" at bounding box center [858, 283] width 258 height 386
click at [966, 66] on icon "button" at bounding box center [961, 66] width 10 height 10
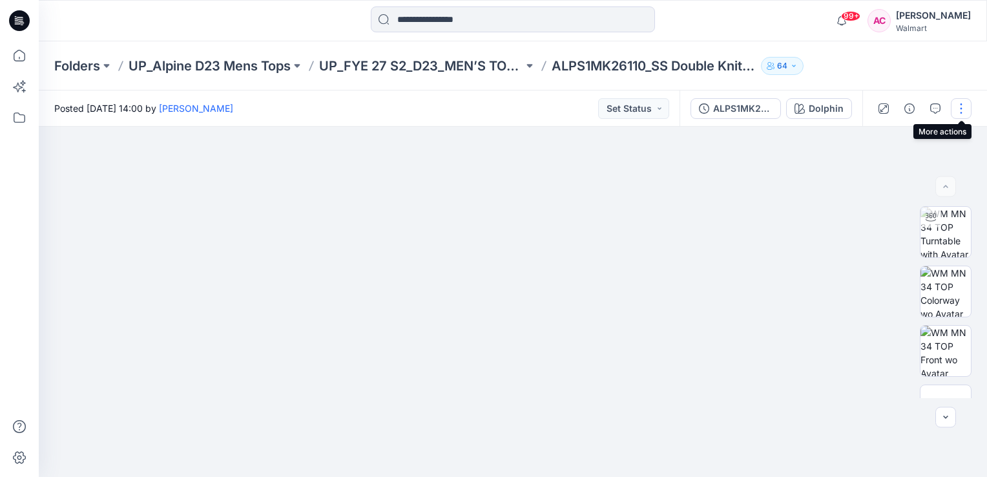
click at [962, 108] on button "button" at bounding box center [961, 108] width 21 height 21
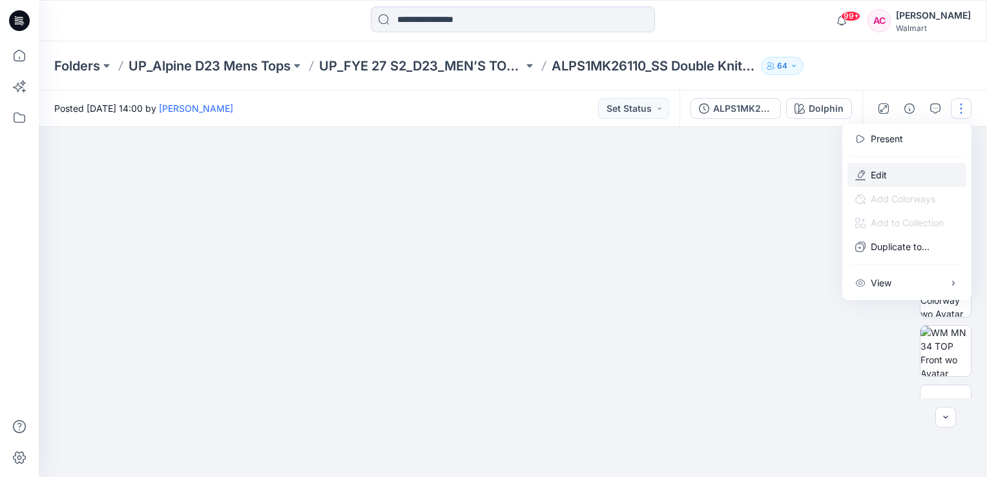
click at [882, 176] on p "Edit" at bounding box center [879, 175] width 16 height 14
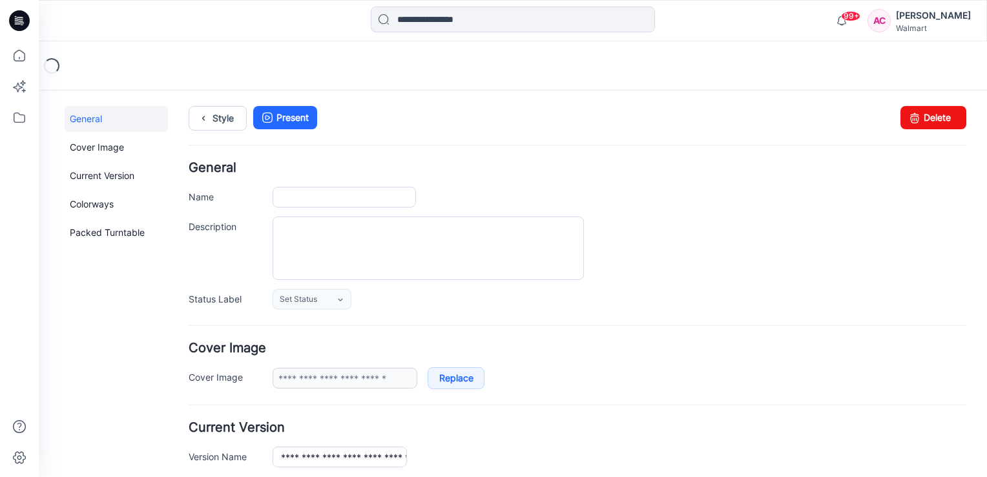
type input "**********"
type input "*******"
type input "**********"
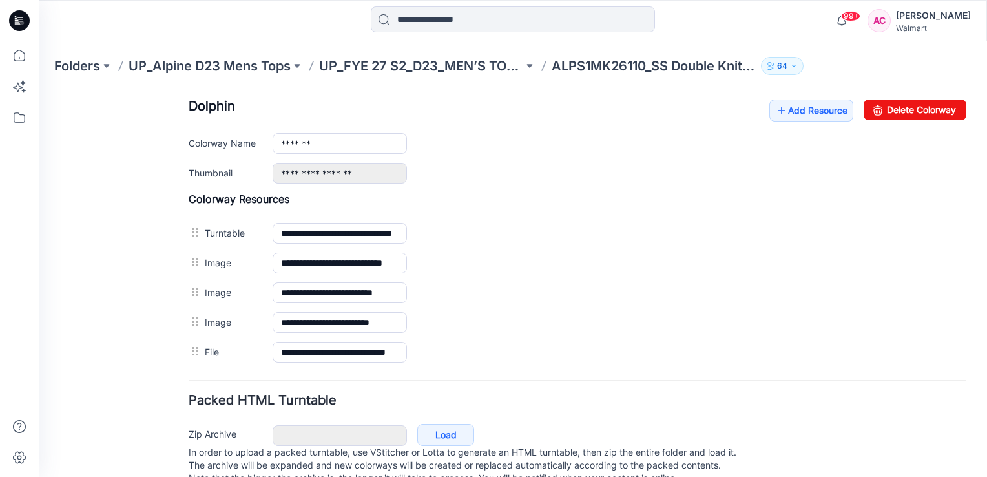
scroll to position [517, 0]
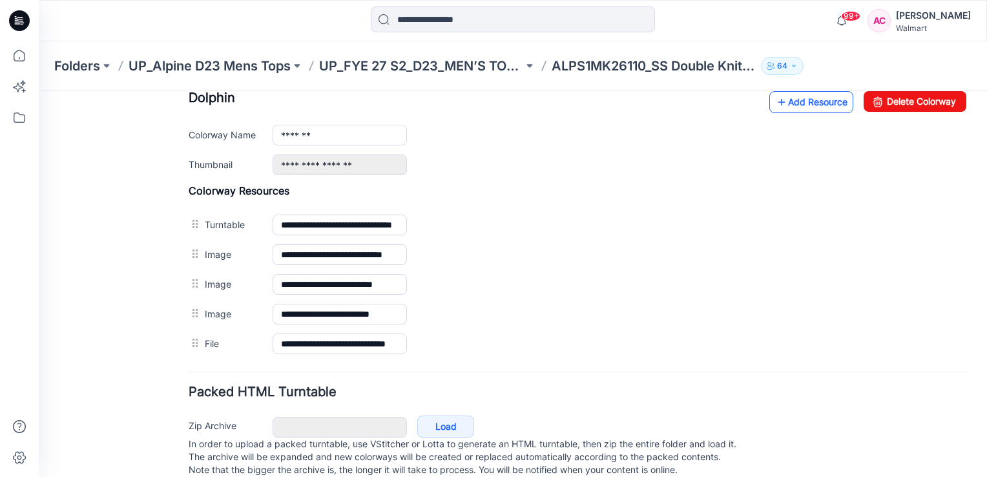
click at [806, 99] on link "Add Resource" at bounding box center [811, 102] width 84 height 22
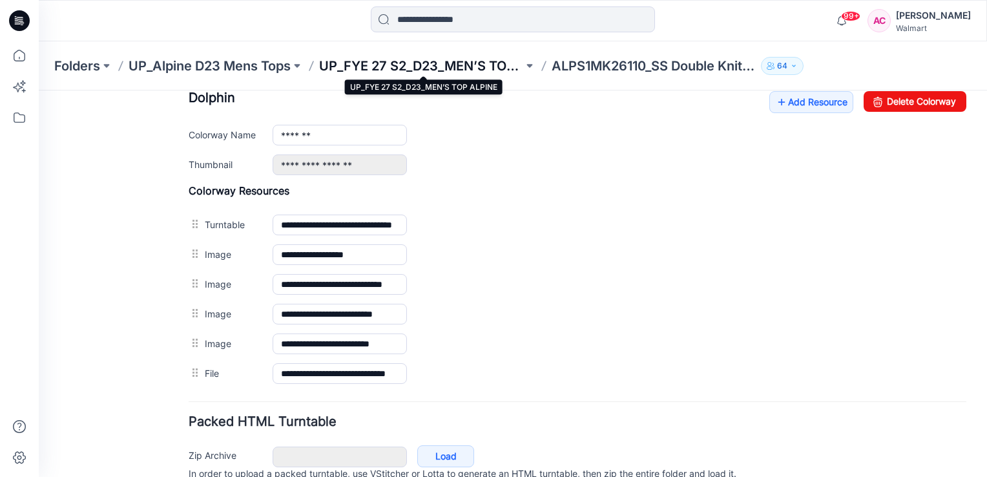
click at [444, 60] on p "UP_FYE 27 S2_D23_MEN’S TOP ALPINE" at bounding box center [421, 66] width 204 height 18
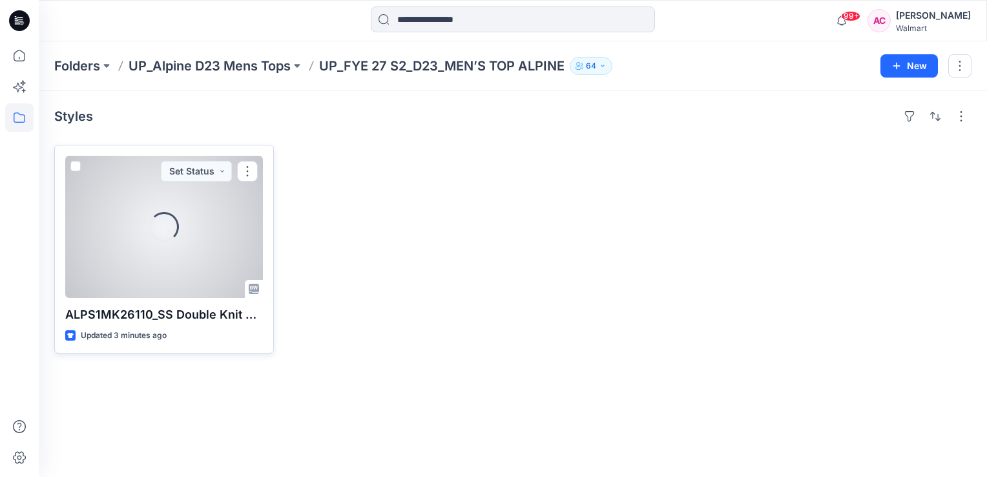
click at [178, 223] on div "Loading..." at bounding box center [164, 227] width 36 height 36
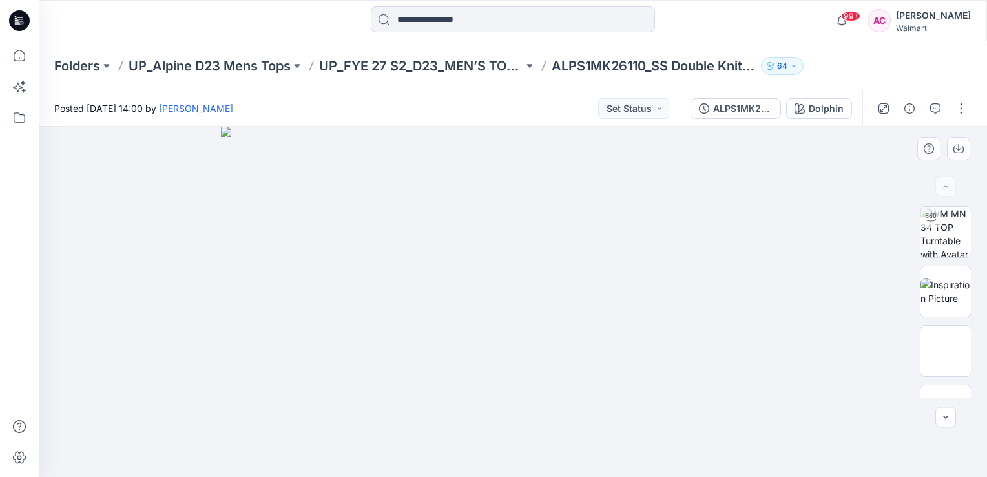
click at [168, 187] on div at bounding box center [513, 302] width 948 height 350
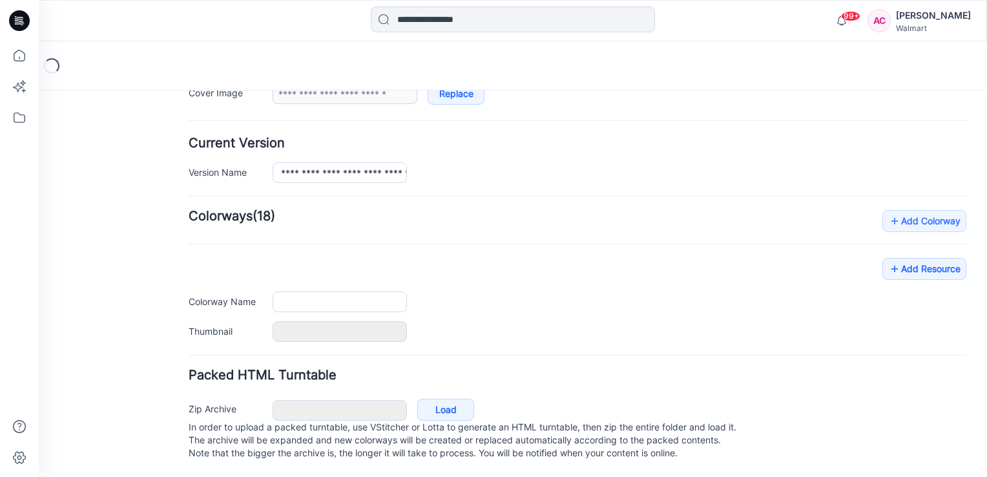
type input "**********"
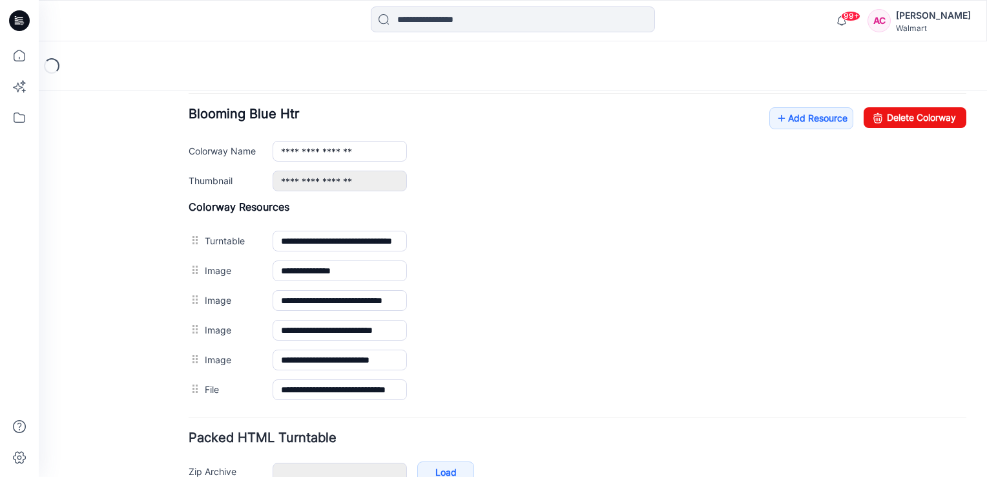
scroll to position [617, 0]
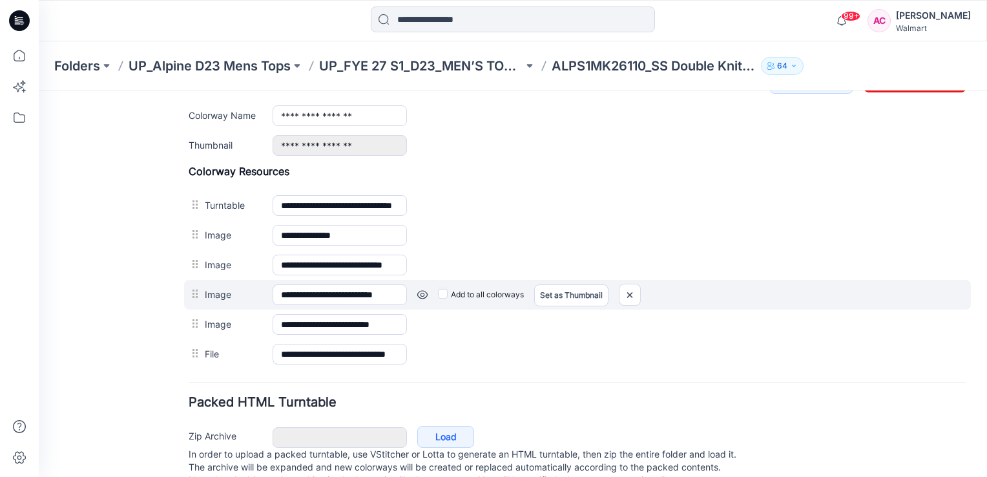
drag, startPoint x: 318, startPoint y: 233, endPoint x: 643, endPoint y: 300, distance: 331.7
click at [643, 300] on div "**********" at bounding box center [577, 295] width 787 height 30
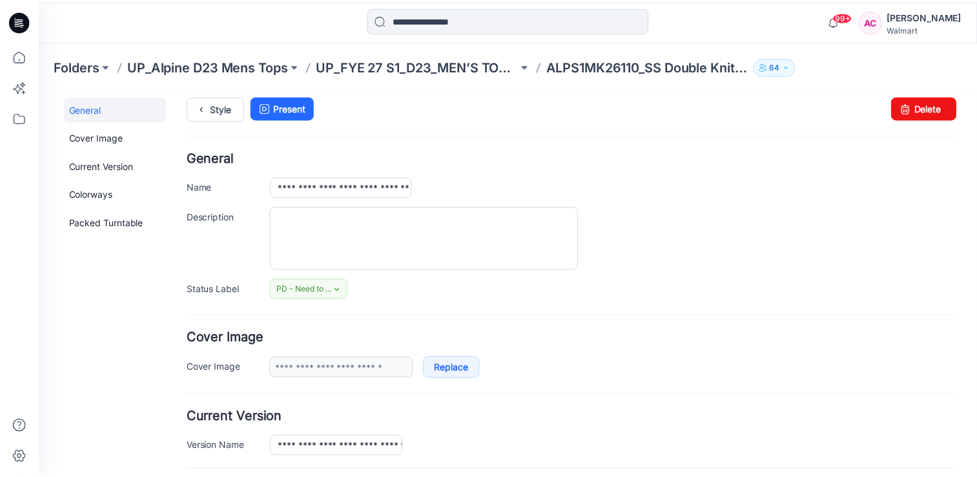
scroll to position [0, 0]
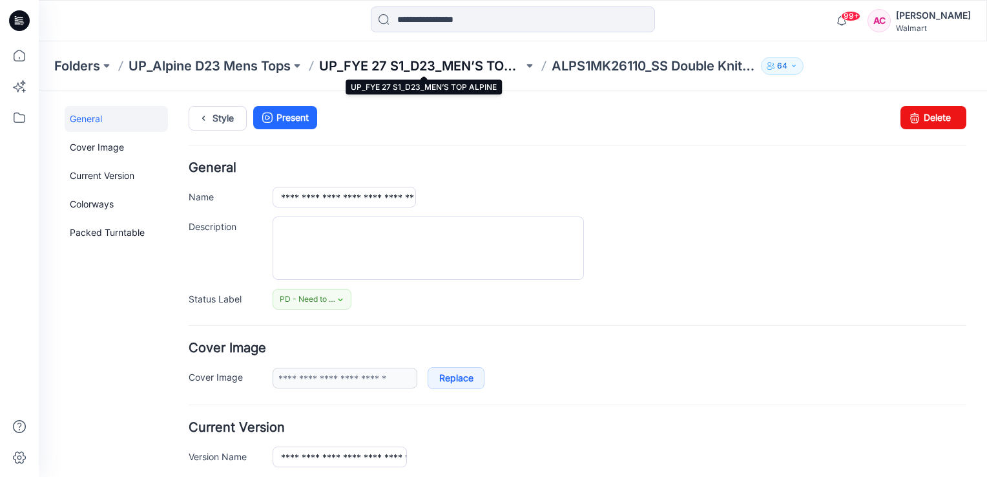
click at [475, 70] on p "UP_FYE 27 S1_D23_MEN’S TOP ALPINE" at bounding box center [421, 66] width 204 height 18
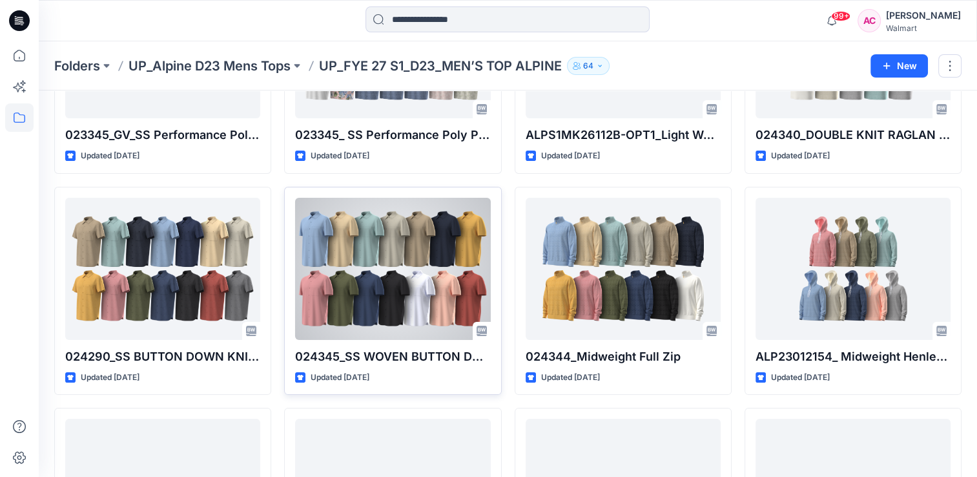
scroll to position [194, 0]
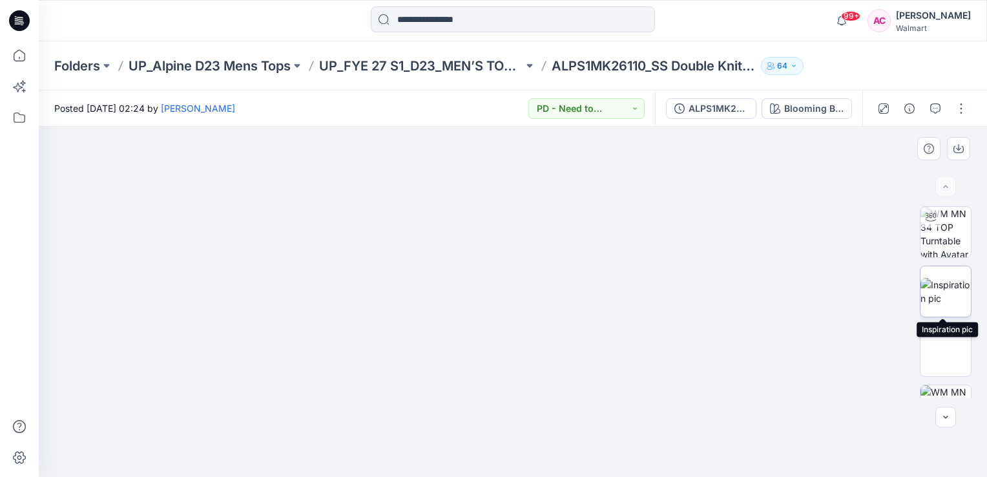
click at [943, 287] on img at bounding box center [945, 291] width 50 height 27
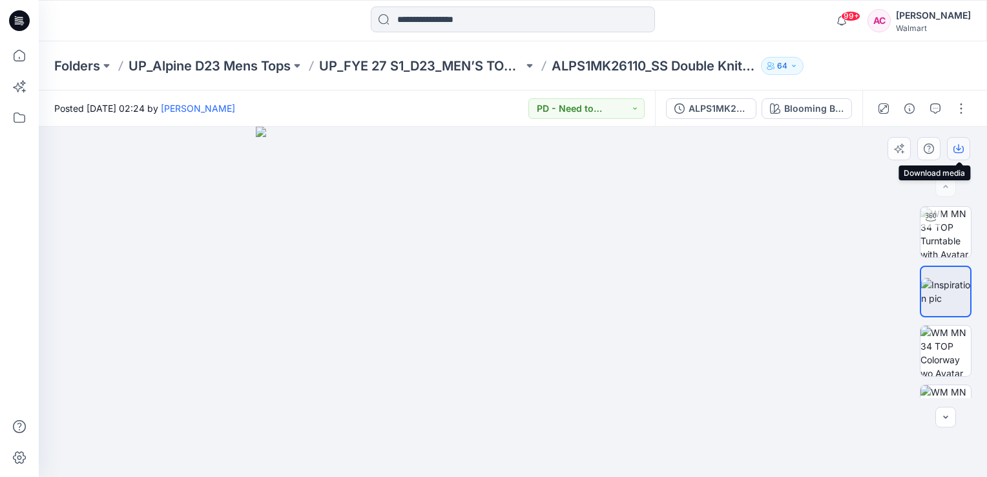
click at [961, 149] on icon "button" at bounding box center [958, 148] width 10 height 10
